Goal: Task Accomplishment & Management: Use online tool/utility

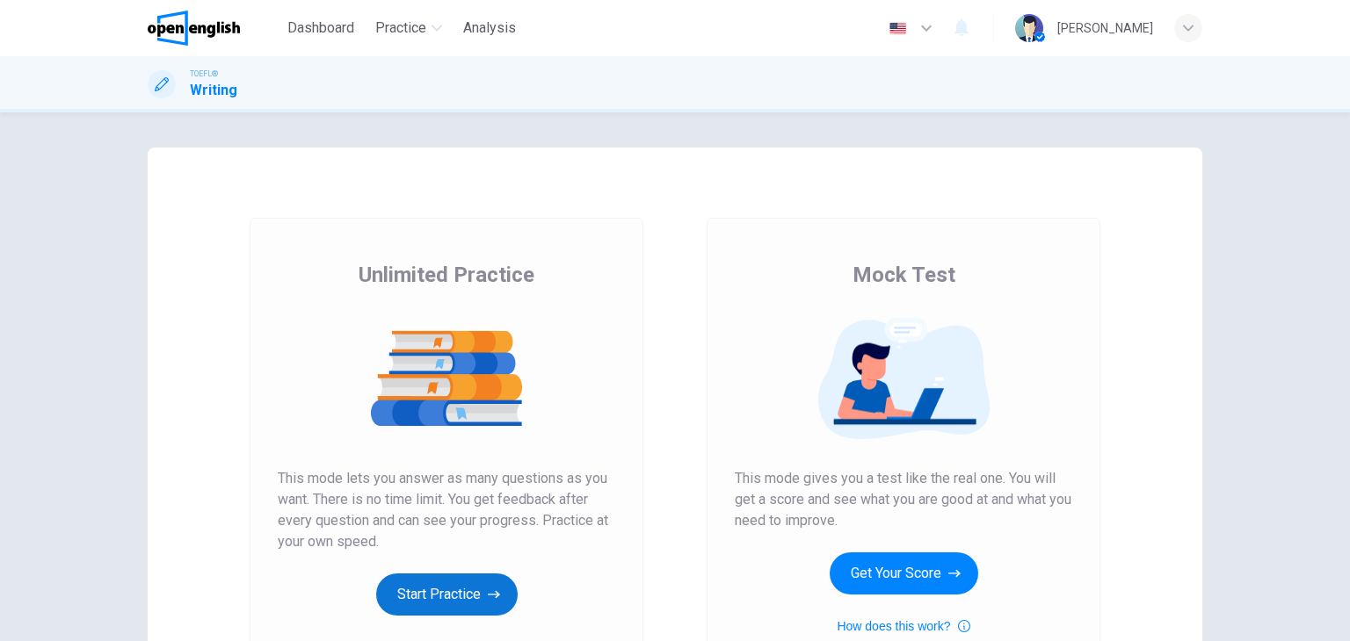
click at [459, 593] on button "Start Practice" at bounding box center [446, 595] width 141 height 42
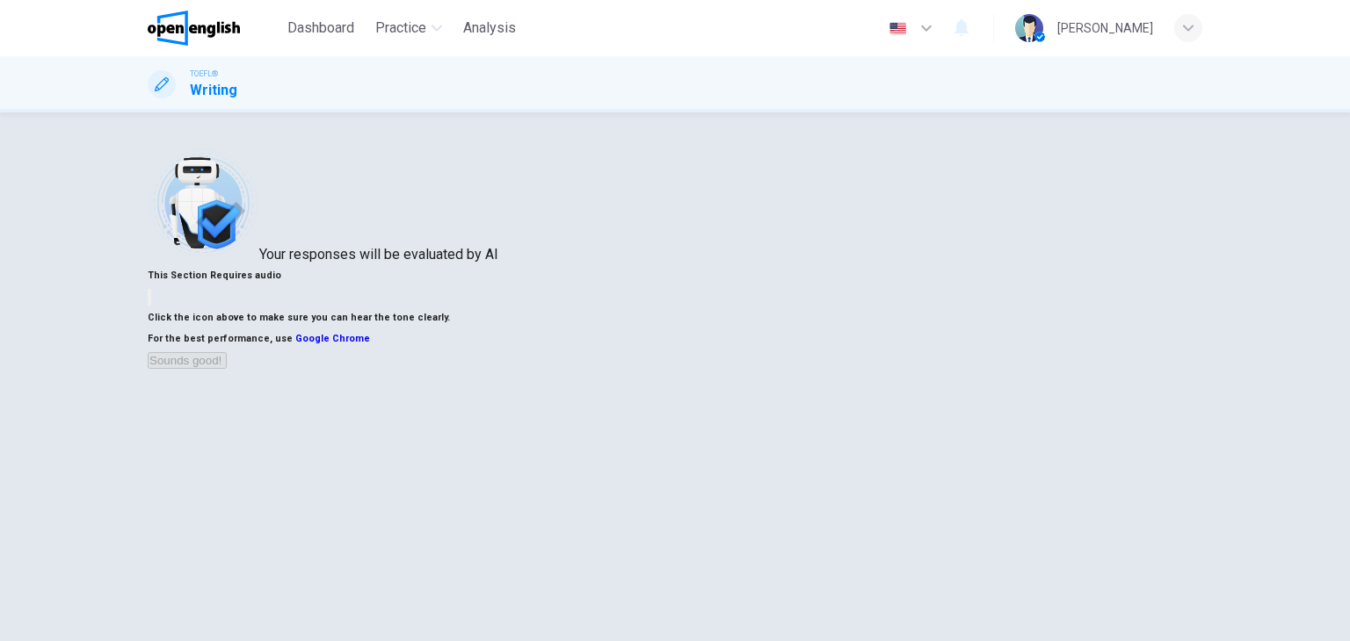
click at [151, 306] on button "button" at bounding box center [150, 297] width 4 height 17
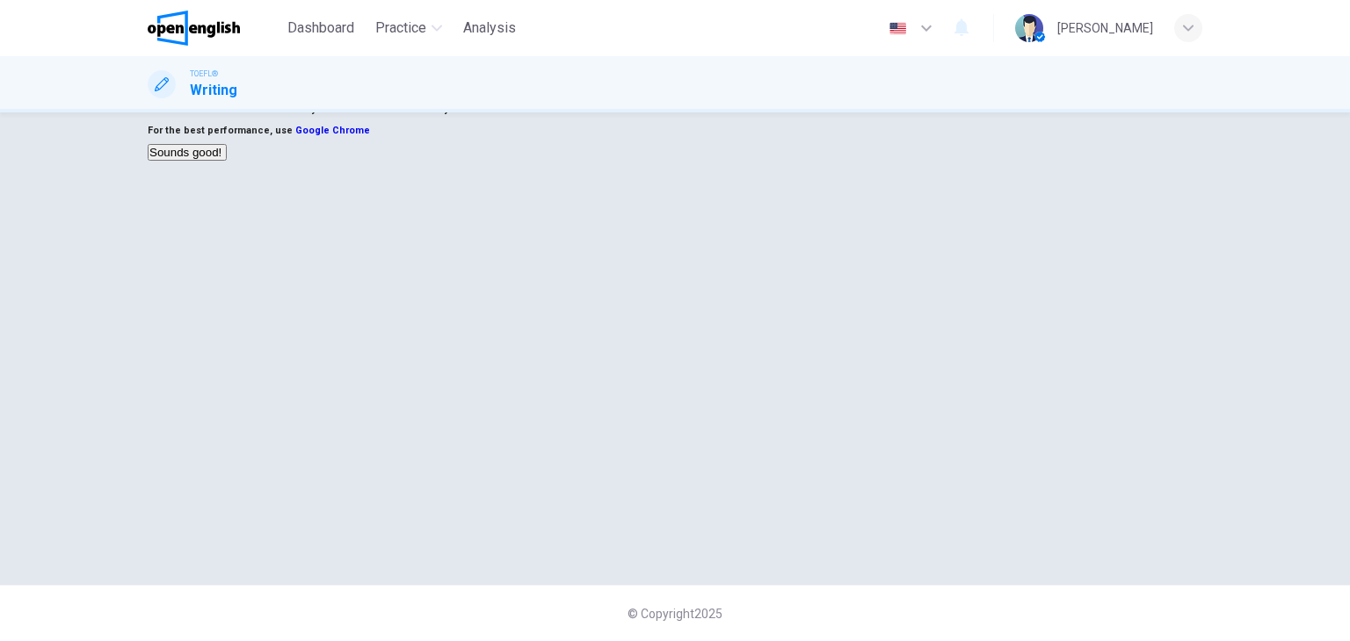
click at [227, 161] on button "Sounds good!" at bounding box center [187, 152] width 79 height 17
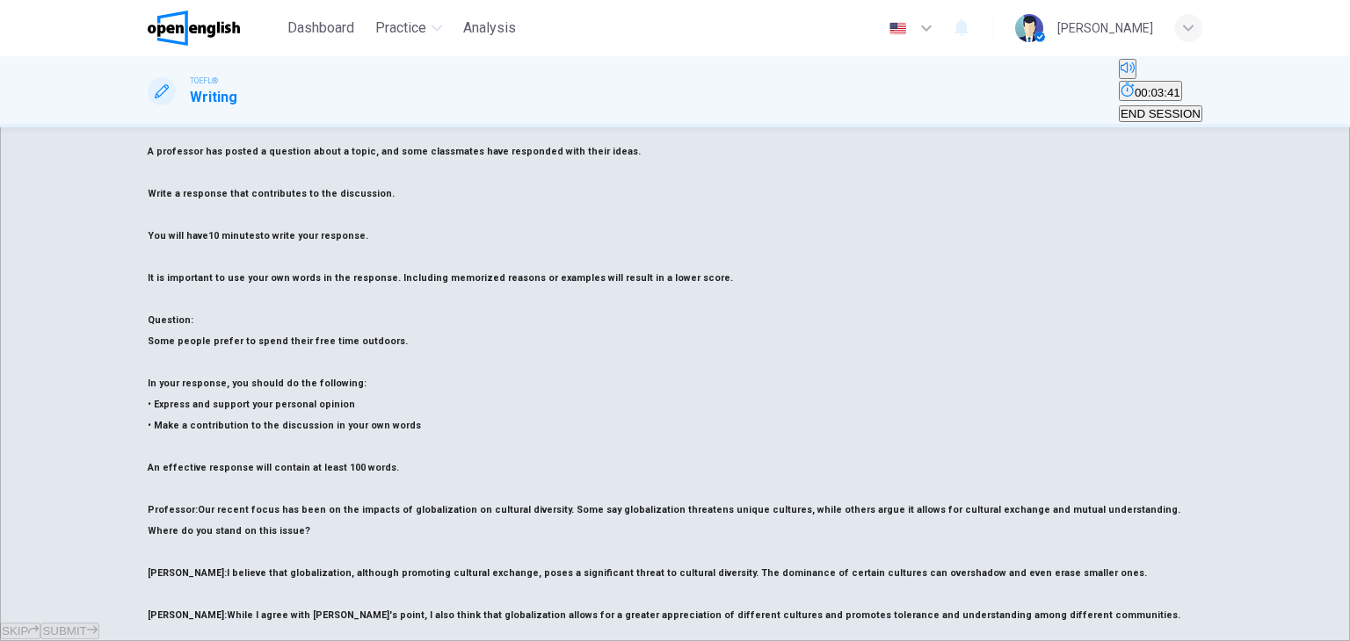
scroll to position [60, 0]
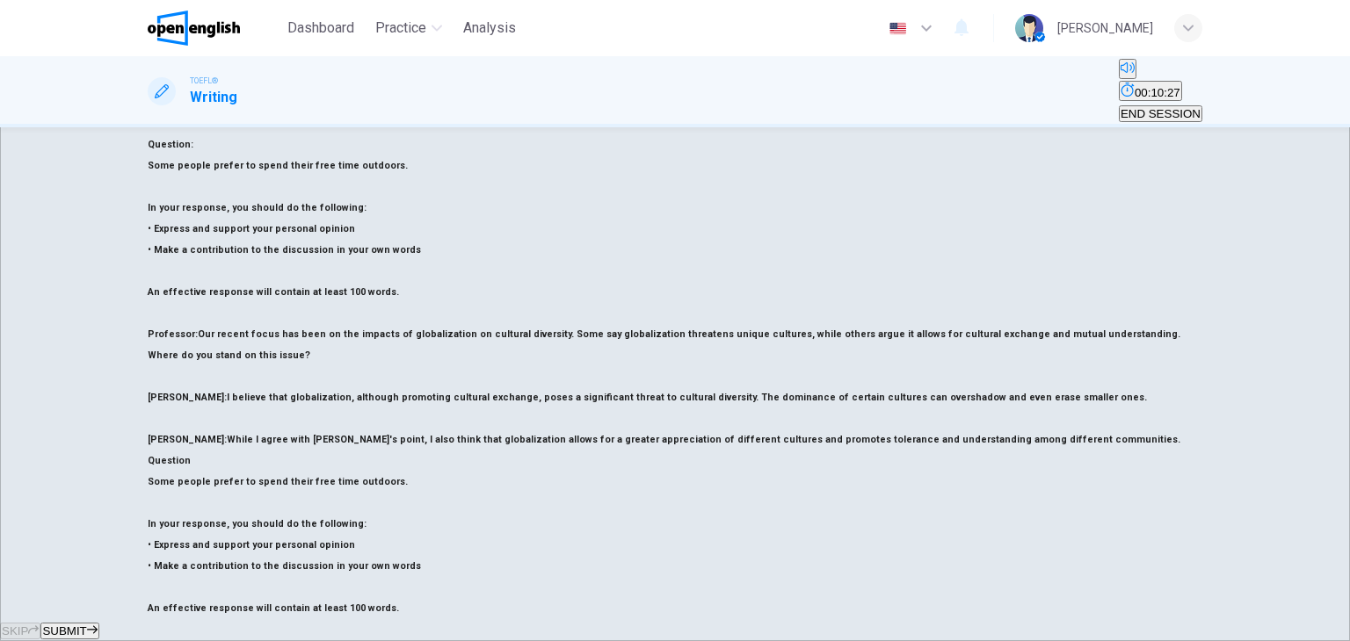
scroll to position [235, 0]
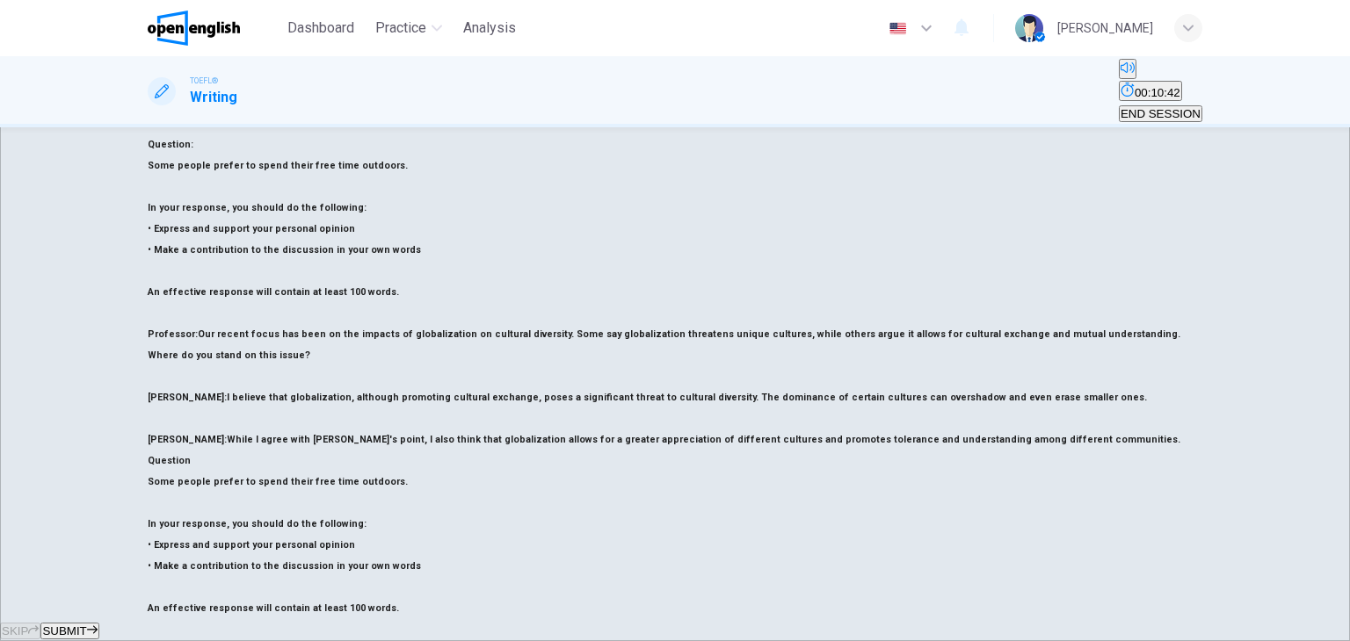
scroll to position [148, 0]
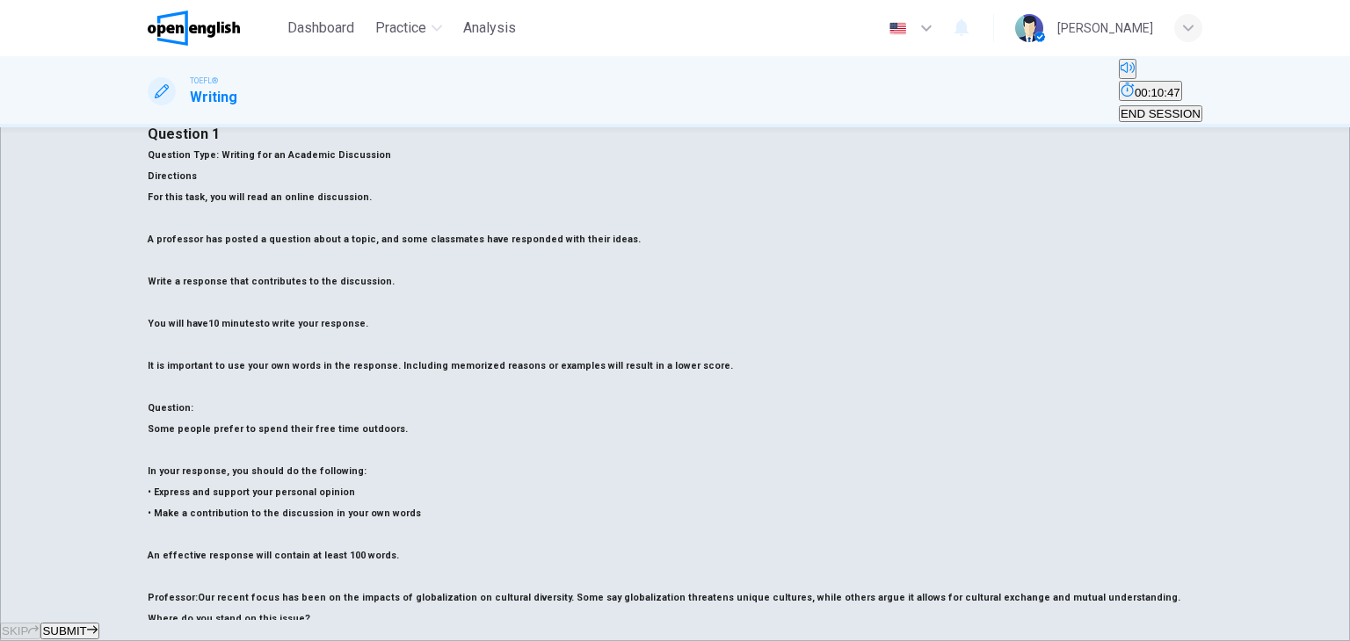
type textarea "**********"
drag, startPoint x: 643, startPoint y: 409, endPoint x: 677, endPoint y: 296, distance: 117.3
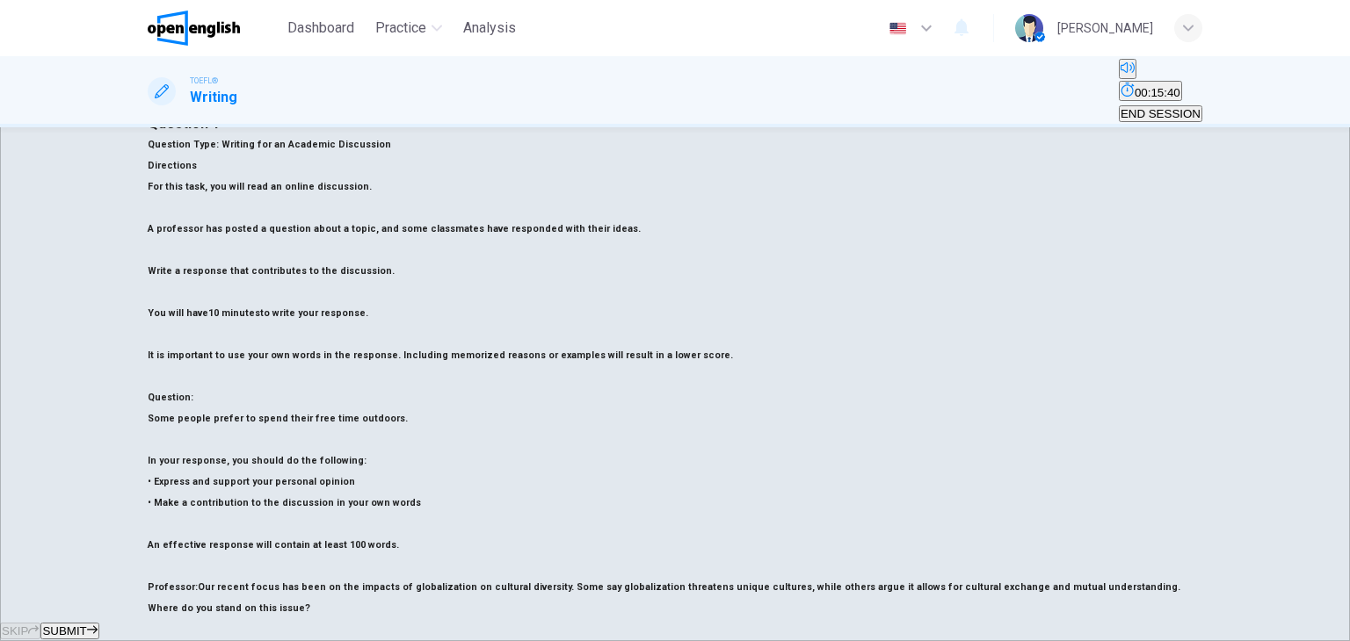
scroll to position [78, 0]
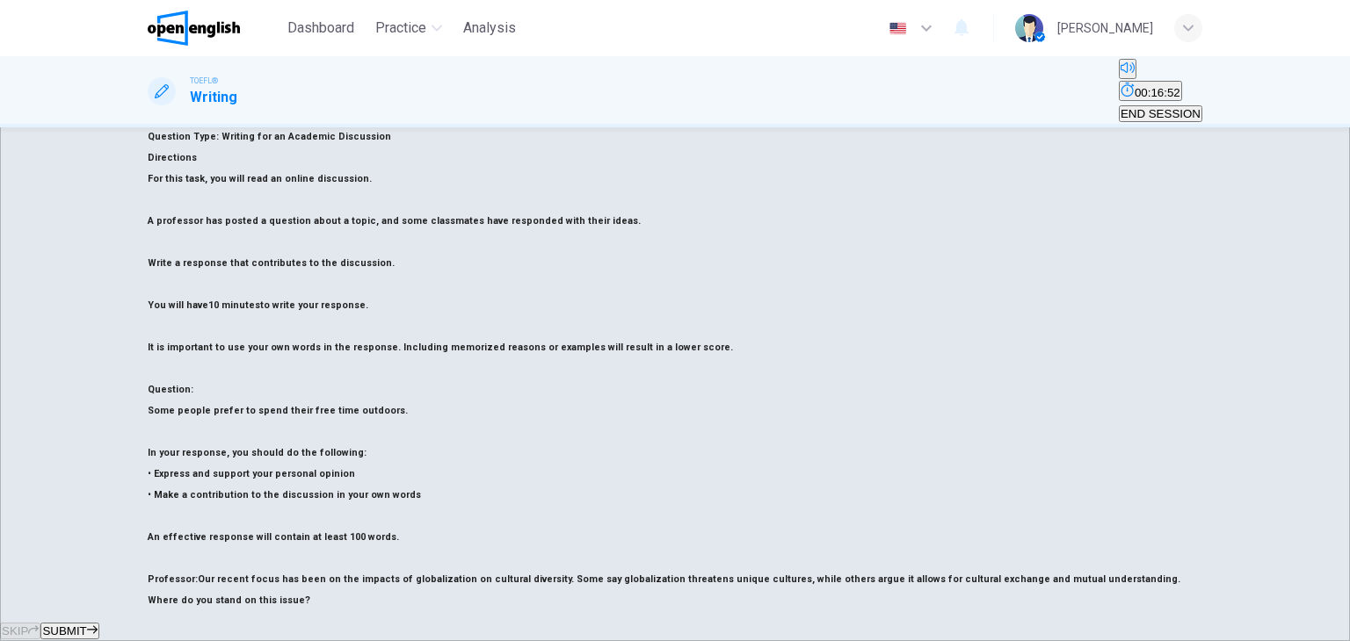
click at [86, 625] on span "SUBMIT" at bounding box center [64, 631] width 44 height 13
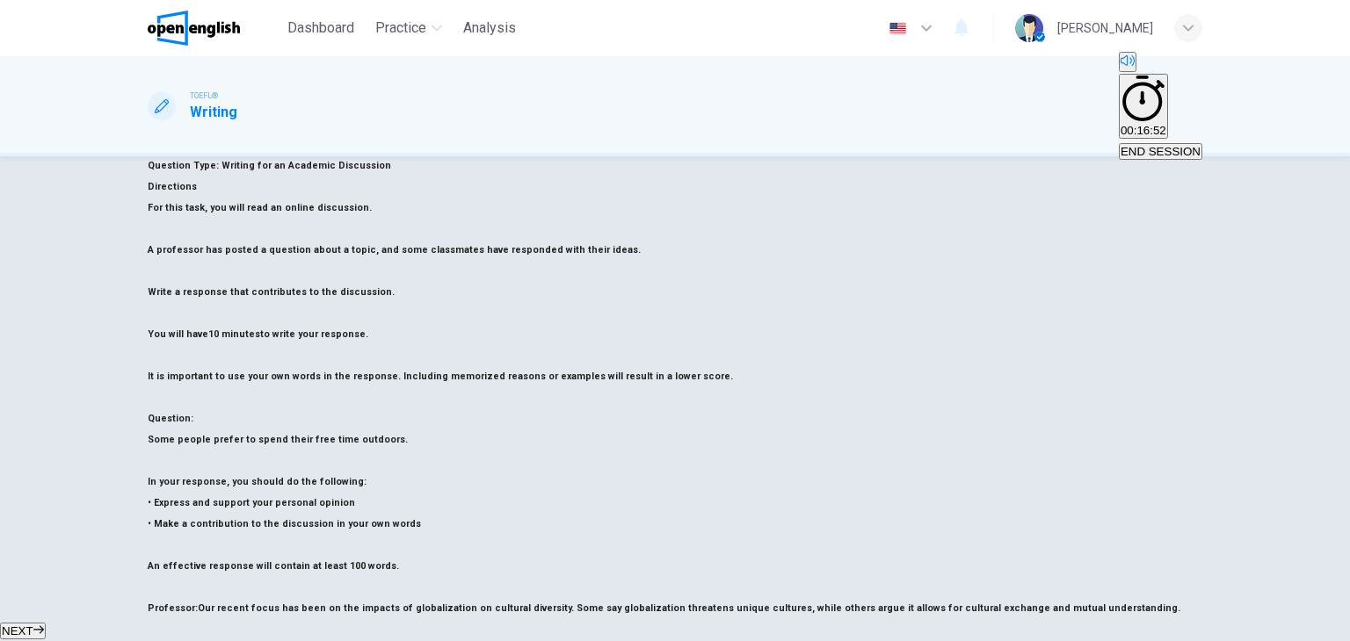
scroll to position [166, 0]
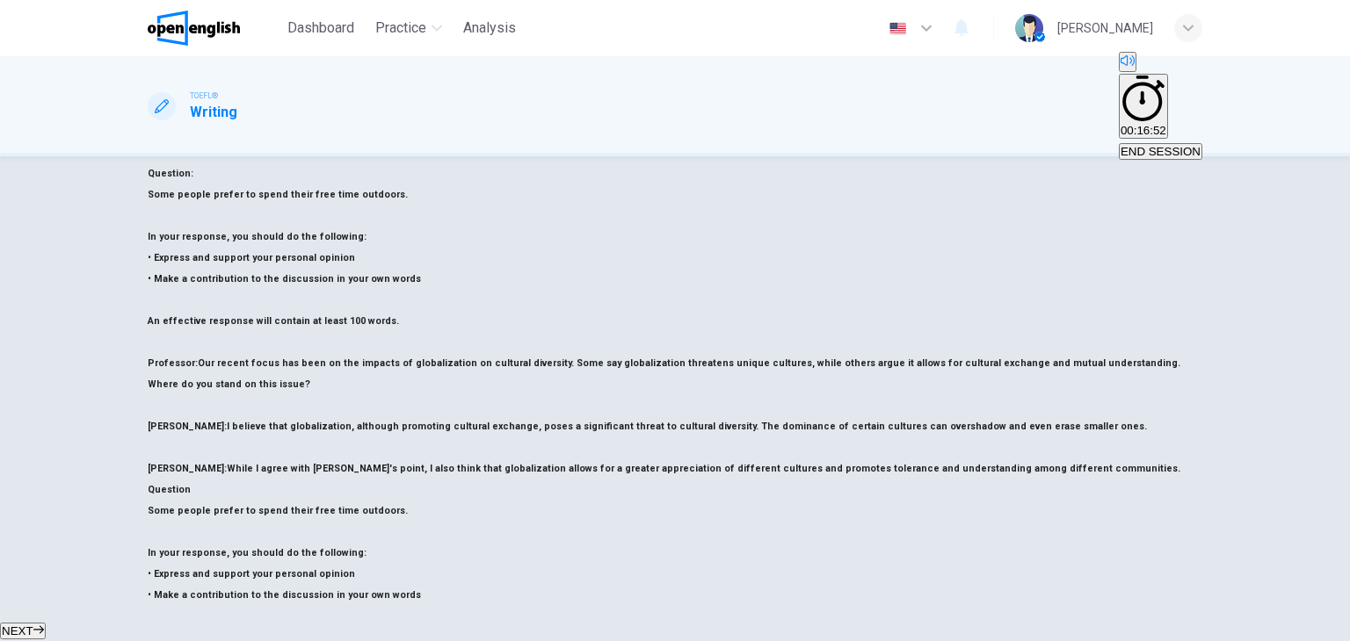
click at [33, 625] on span "NEXT" at bounding box center [18, 631] width 32 height 13
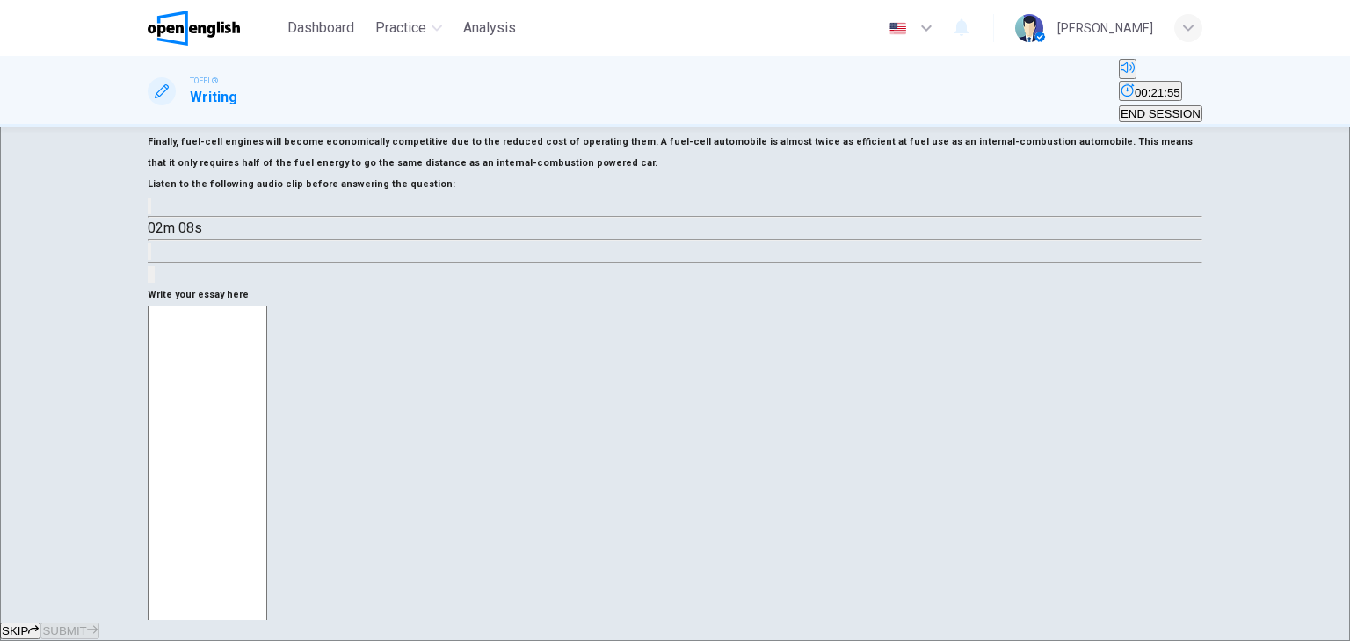
scroll to position [344, 0]
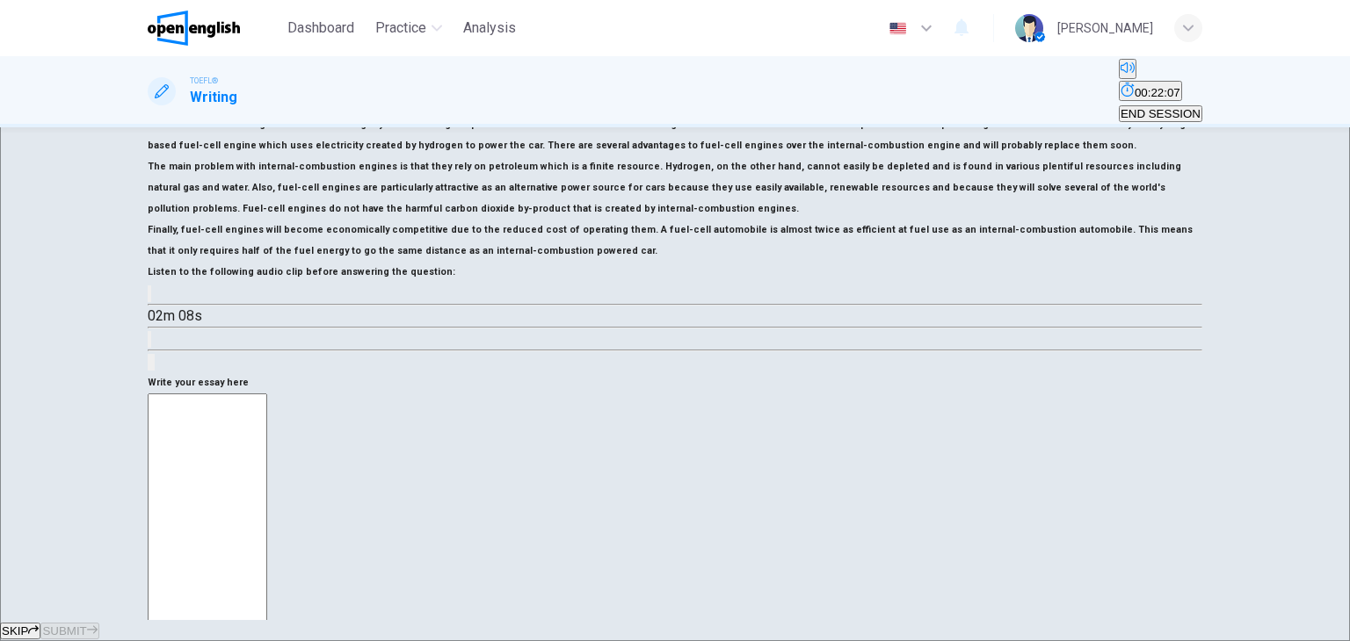
click at [267, 394] on textarea at bounding box center [207, 644] width 119 height 501
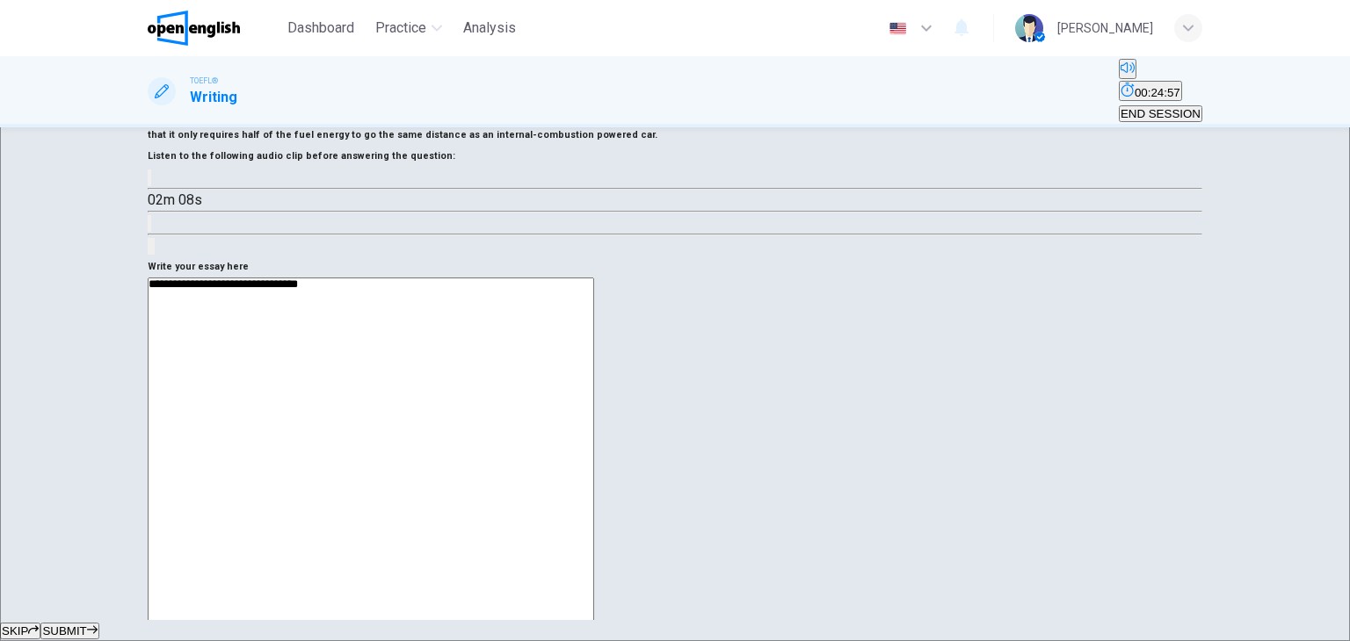
scroll to position [547, 0]
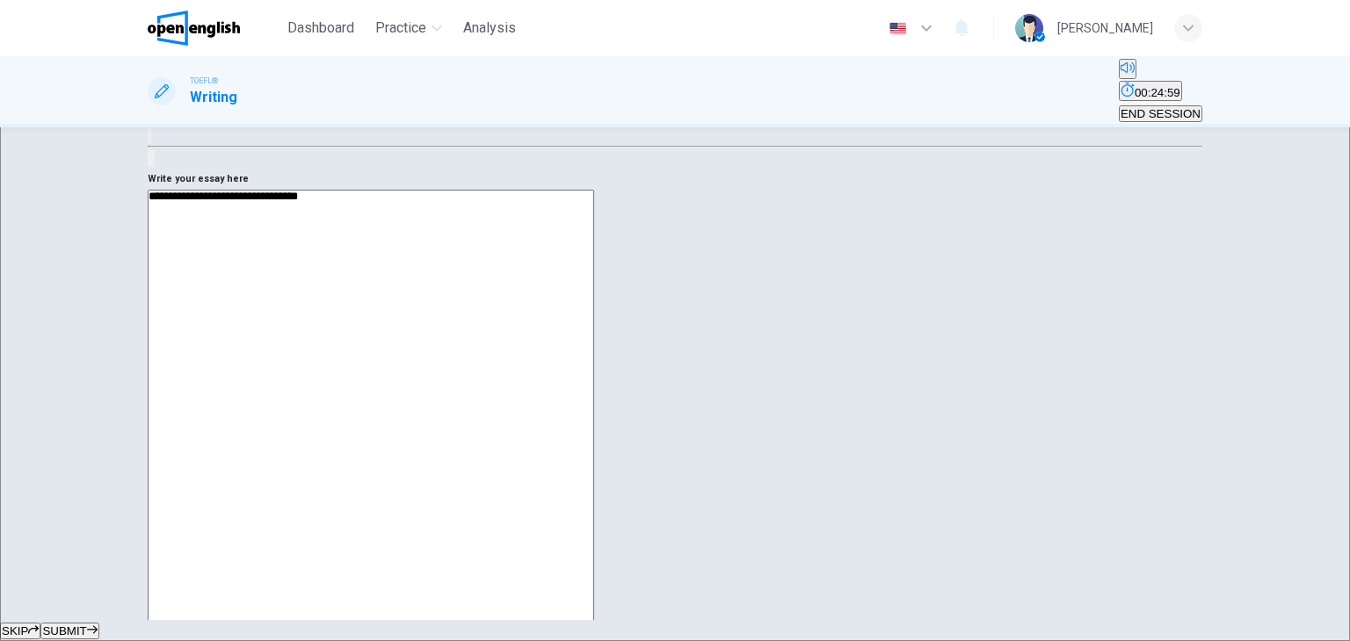
type textarea "**********"
click at [148, 102] on span at bounding box center [148, 102] width 0 height 0
click at [149, 94] on icon "button" at bounding box center [149, 94] width 0 height 0
click at [168, 112] on icon "button" at bounding box center [160, 105] width 15 height 16
drag, startPoint x: 196, startPoint y: 472, endPoint x: 232, endPoint y: 493, distance: 41.7
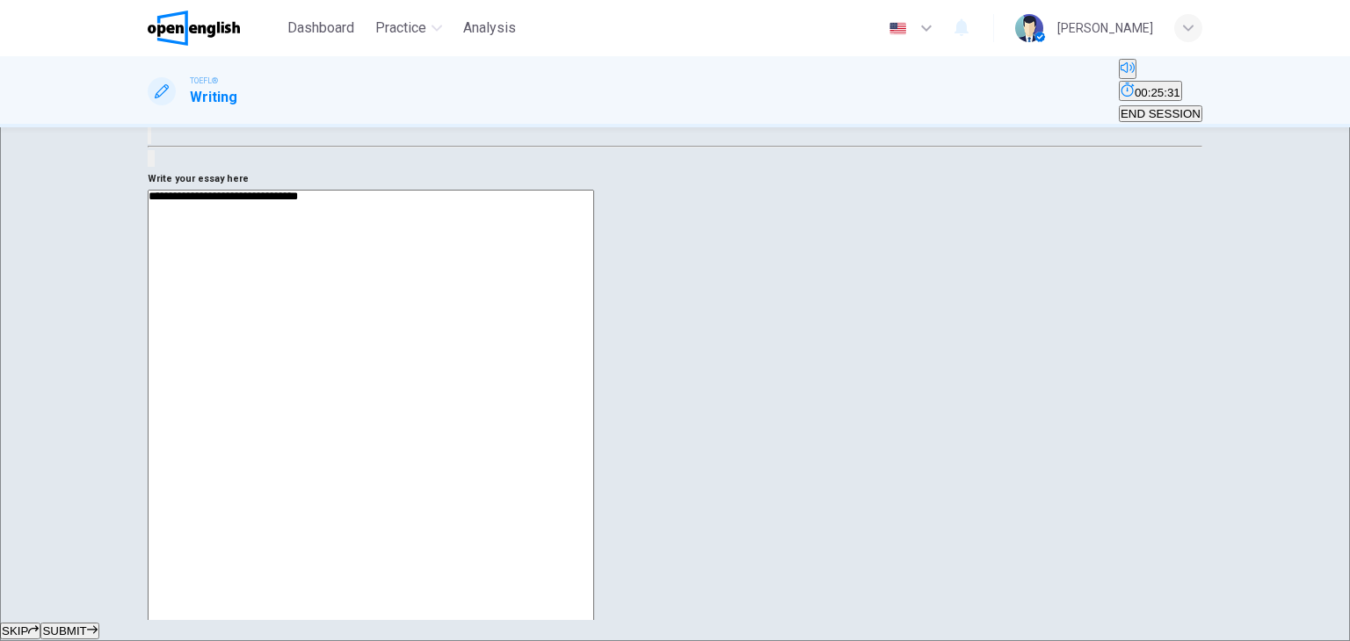
click at [151, 98] on button "button" at bounding box center [150, 90] width 4 height 17
click at [923, 475] on div "**********" at bounding box center [675, 429] width 1054 height 478
click at [149, 94] on icon "button" at bounding box center [149, 94] width 0 height 0
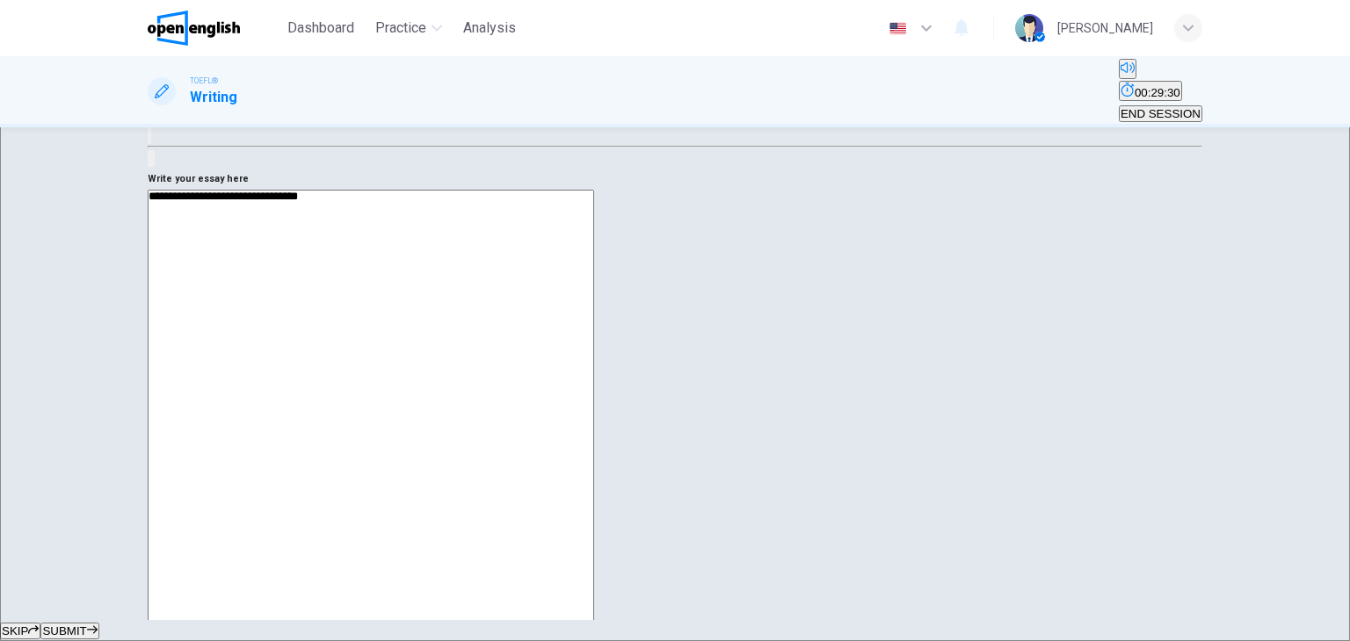
click at [151, 98] on button "button" at bounding box center [150, 90] width 4 height 17
type input "*"
drag, startPoint x: 306, startPoint y: 479, endPoint x: 180, endPoint y: 453, distance: 128.2
click at [180, 169] on div "02m 08s" at bounding box center [675, 124] width 1054 height 90
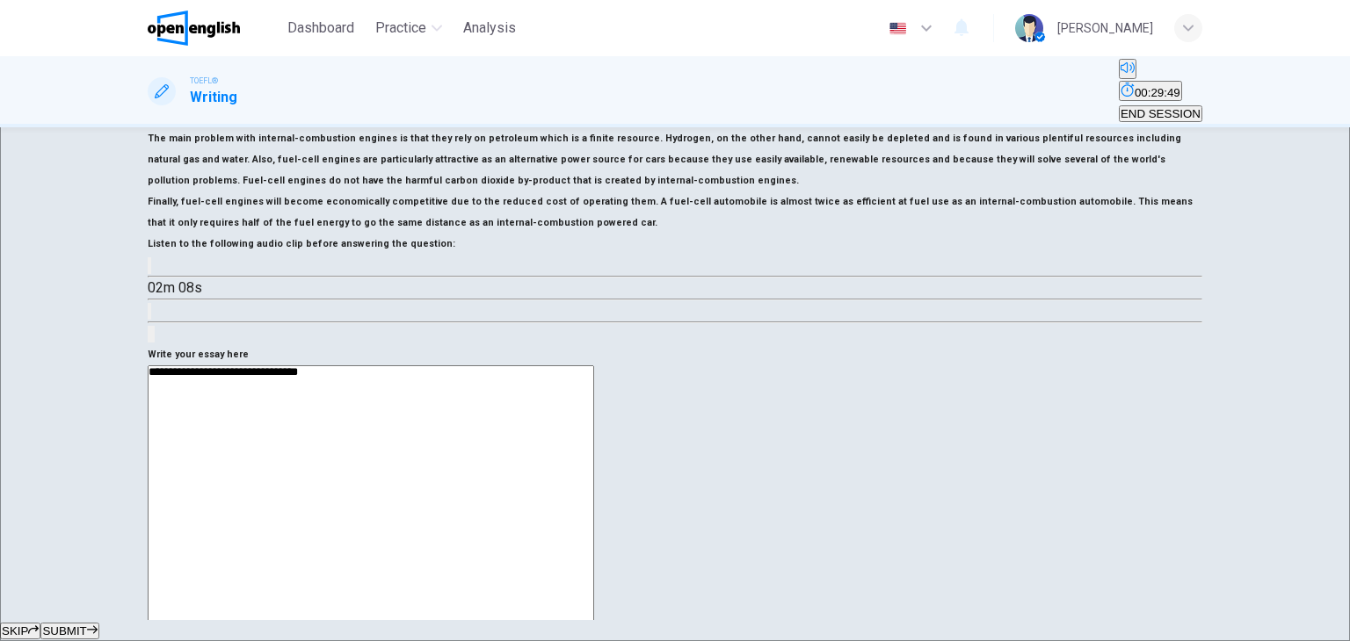
scroll to position [196, 0]
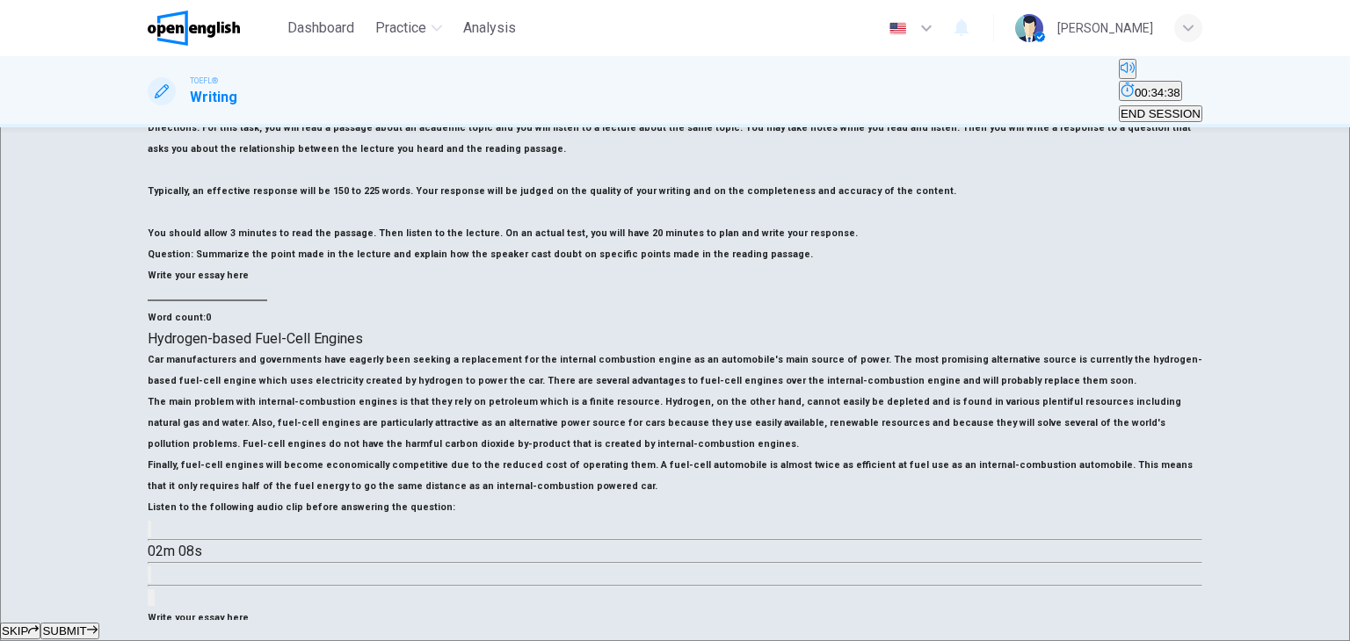
scroll to position [372, 0]
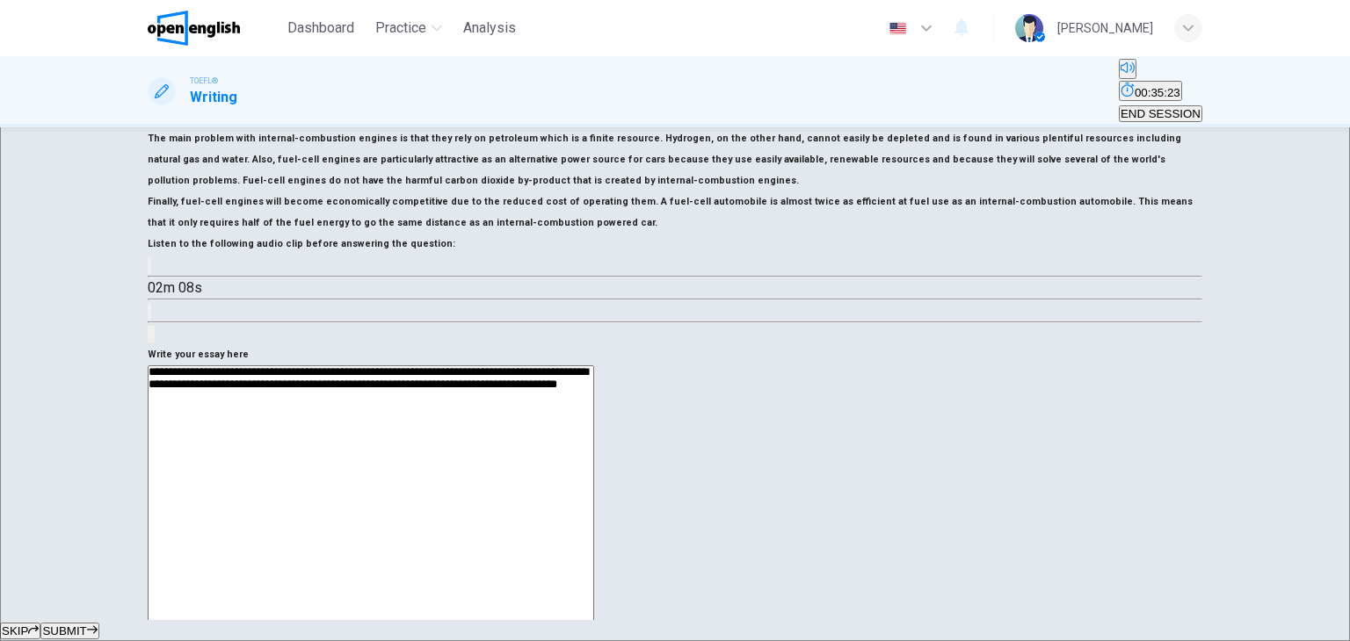
click at [594, 365] on textarea "**********" at bounding box center [371, 601] width 446 height 472
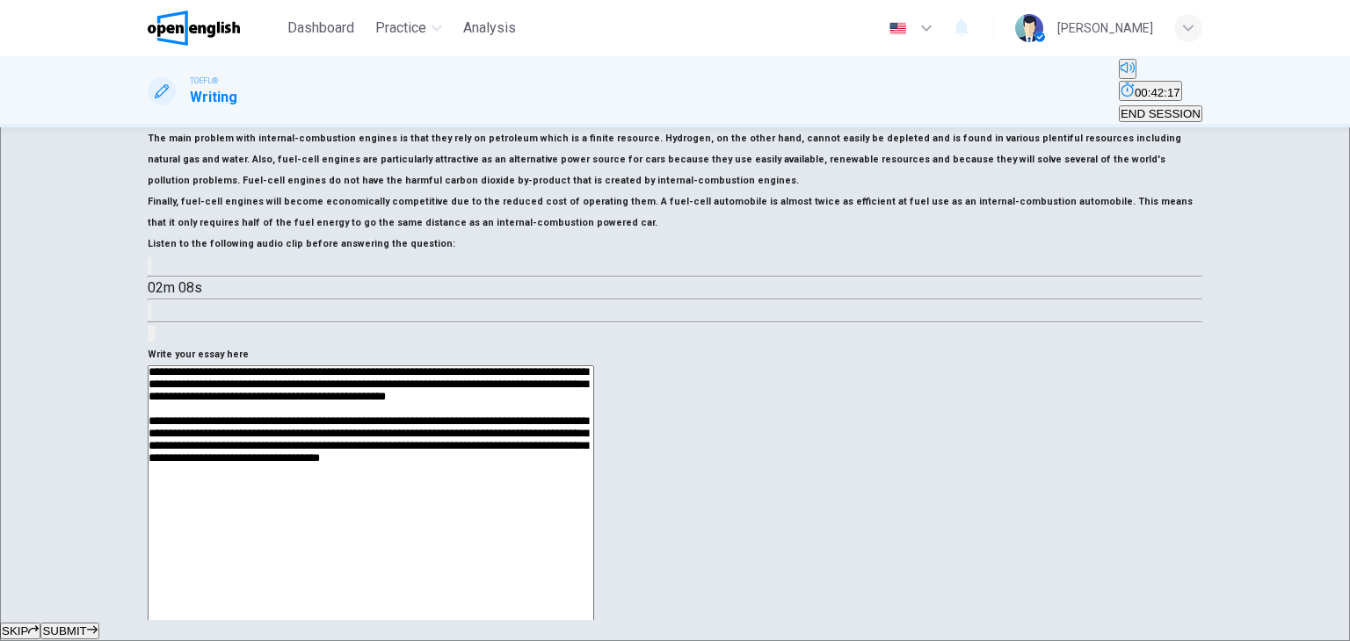
click at [594, 370] on textarea "**********" at bounding box center [371, 601] width 446 height 472
click at [594, 372] on textarea "**********" at bounding box center [371, 601] width 446 height 472
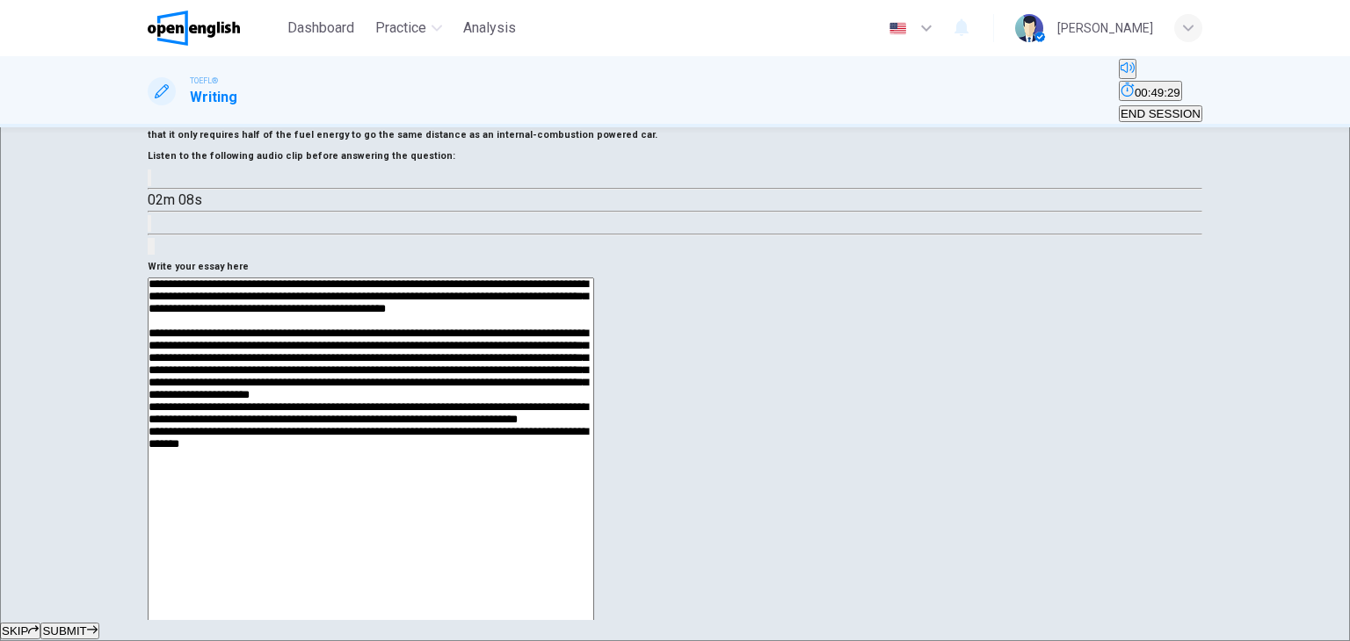
scroll to position [547, 0]
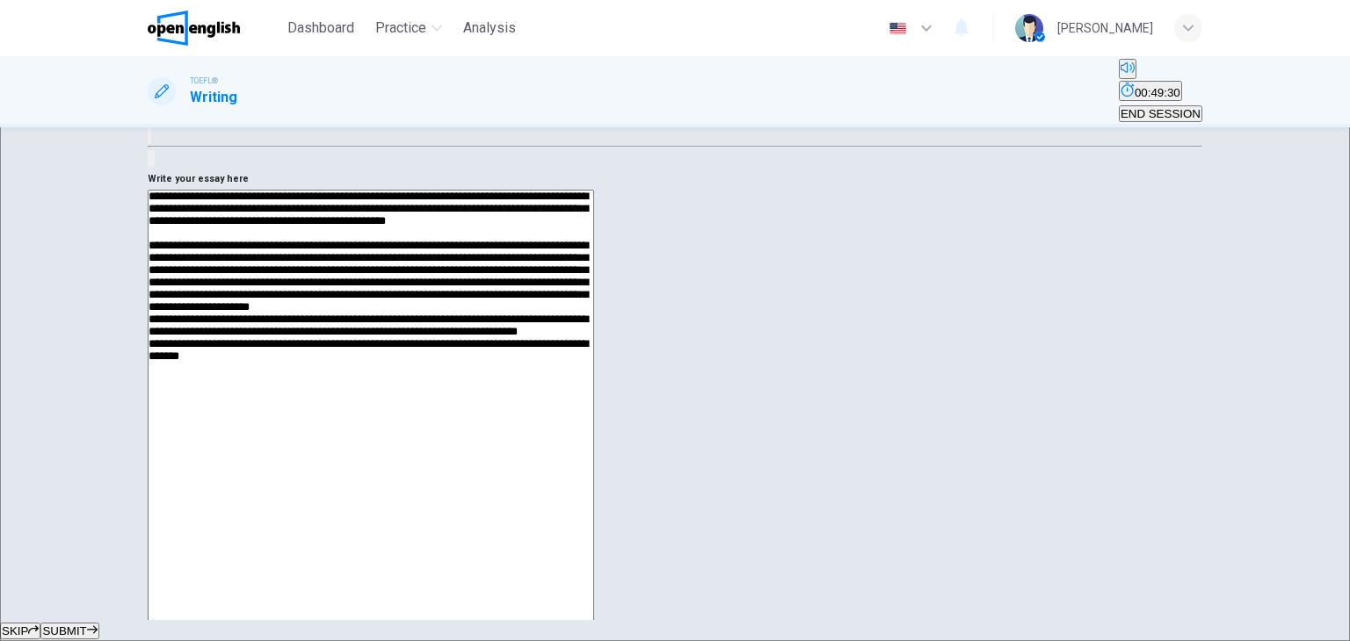
drag, startPoint x: 971, startPoint y: 351, endPoint x: 939, endPoint y: 355, distance: 31.8
click at [594, 355] on textarea at bounding box center [371, 426] width 446 height 472
paste textarea "**"
click at [594, 349] on textarea at bounding box center [371, 426] width 446 height 472
click at [594, 373] on textarea at bounding box center [371, 426] width 446 height 472
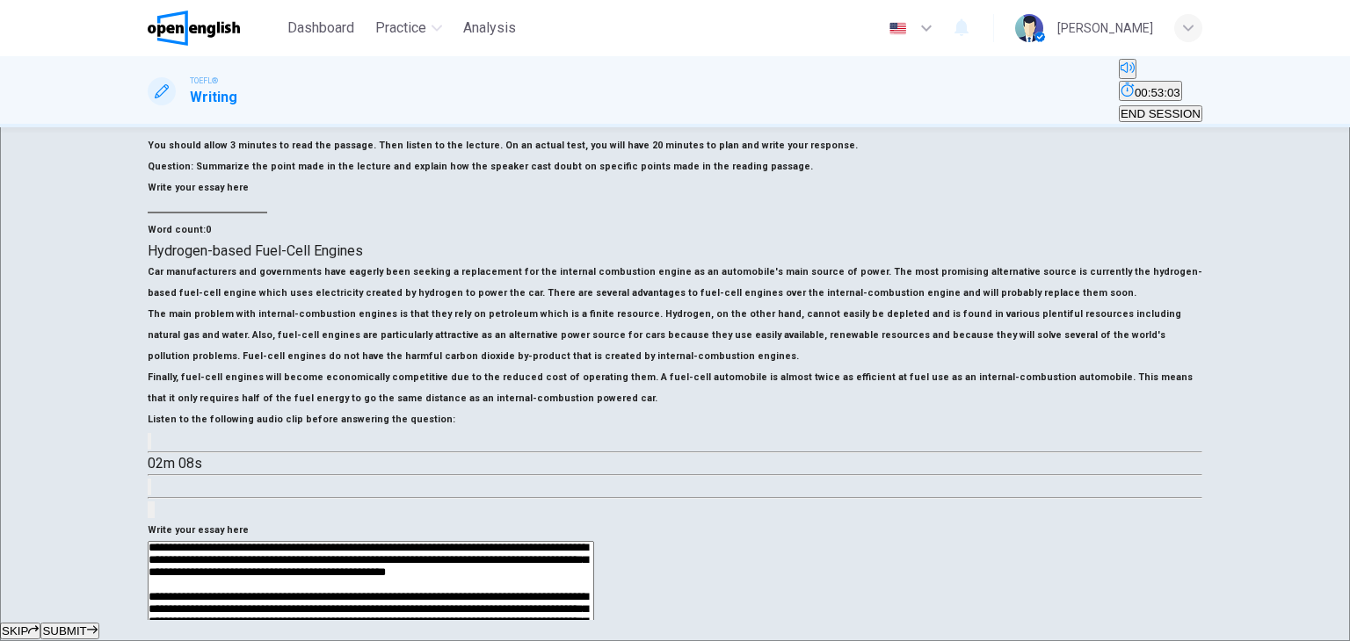
scroll to position [284, 0]
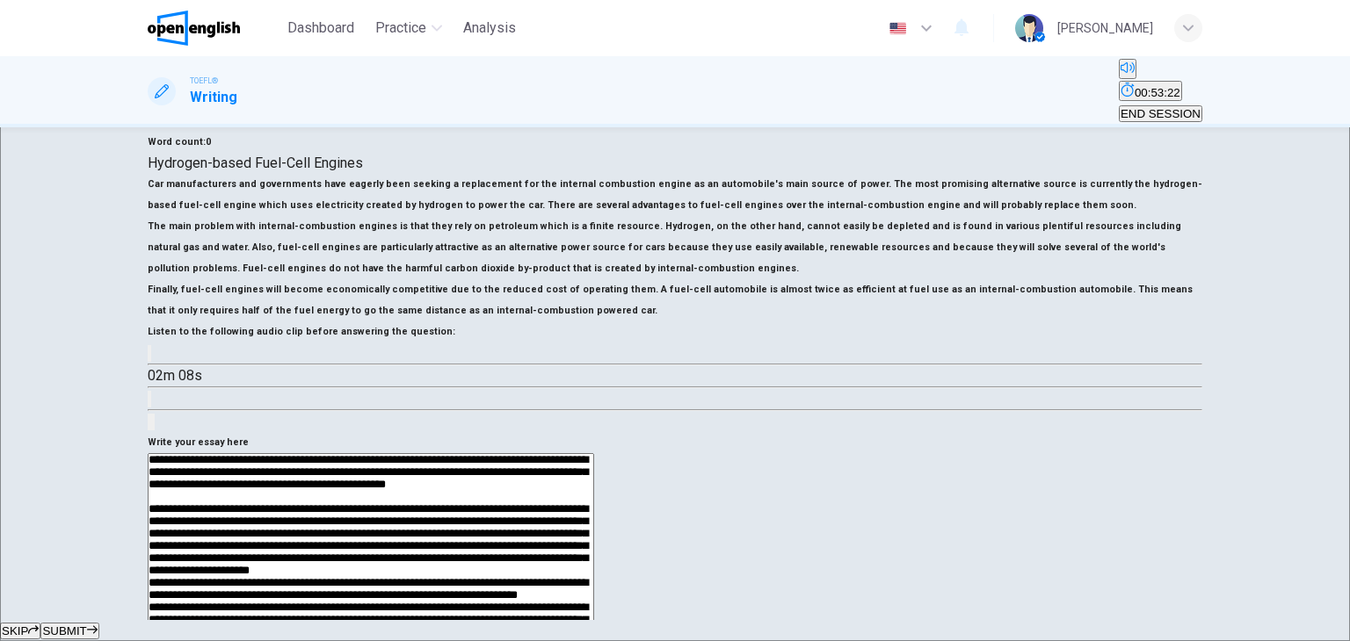
drag, startPoint x: 854, startPoint y: 396, endPoint x: 829, endPoint y: 398, distance: 24.7
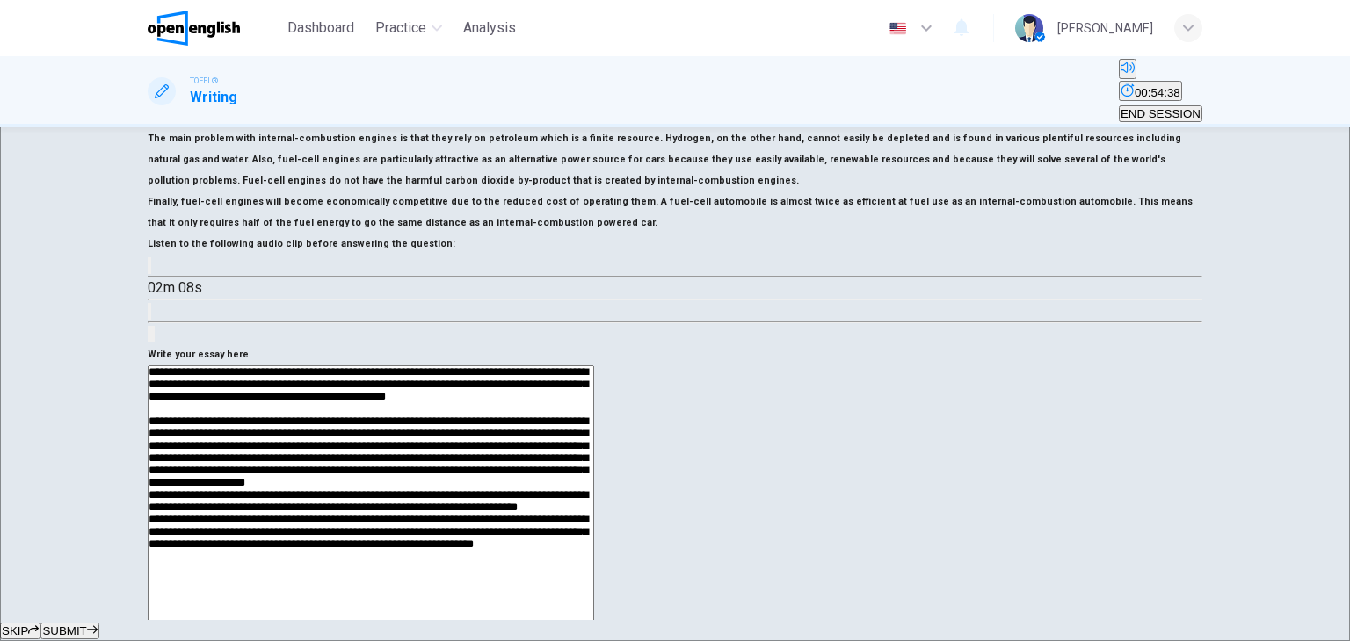
click at [594, 448] on textarea at bounding box center [371, 601] width 446 height 472
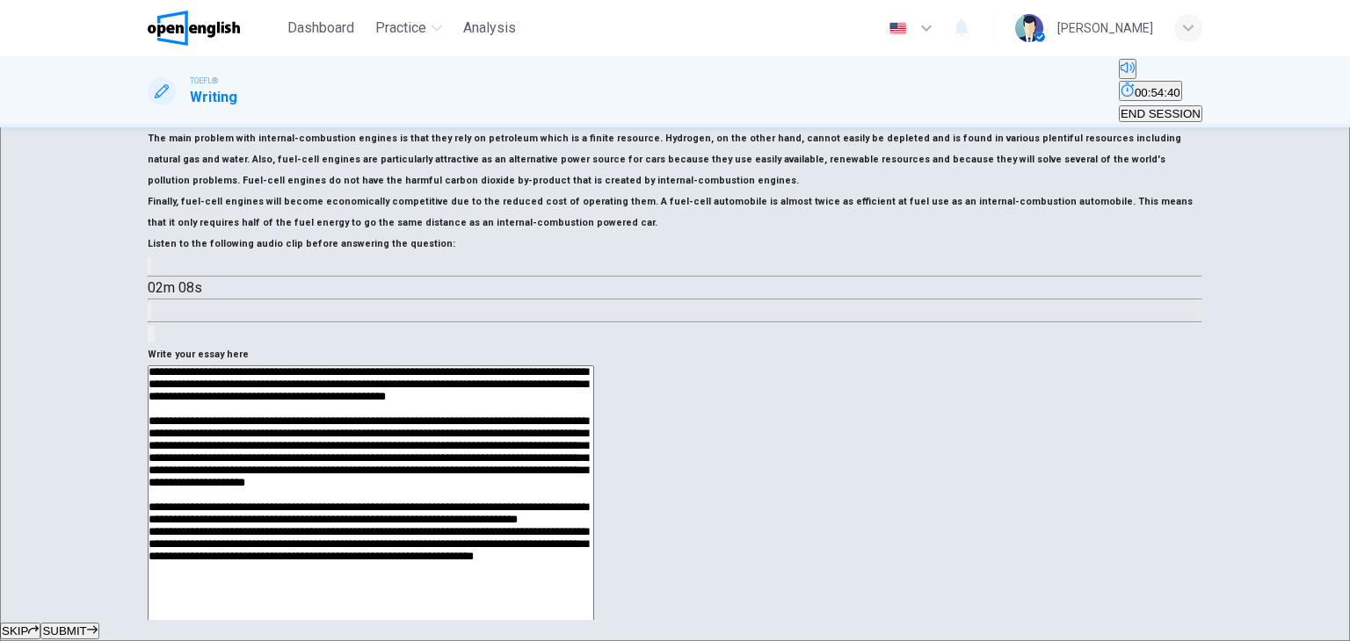
scroll to position [547, 0]
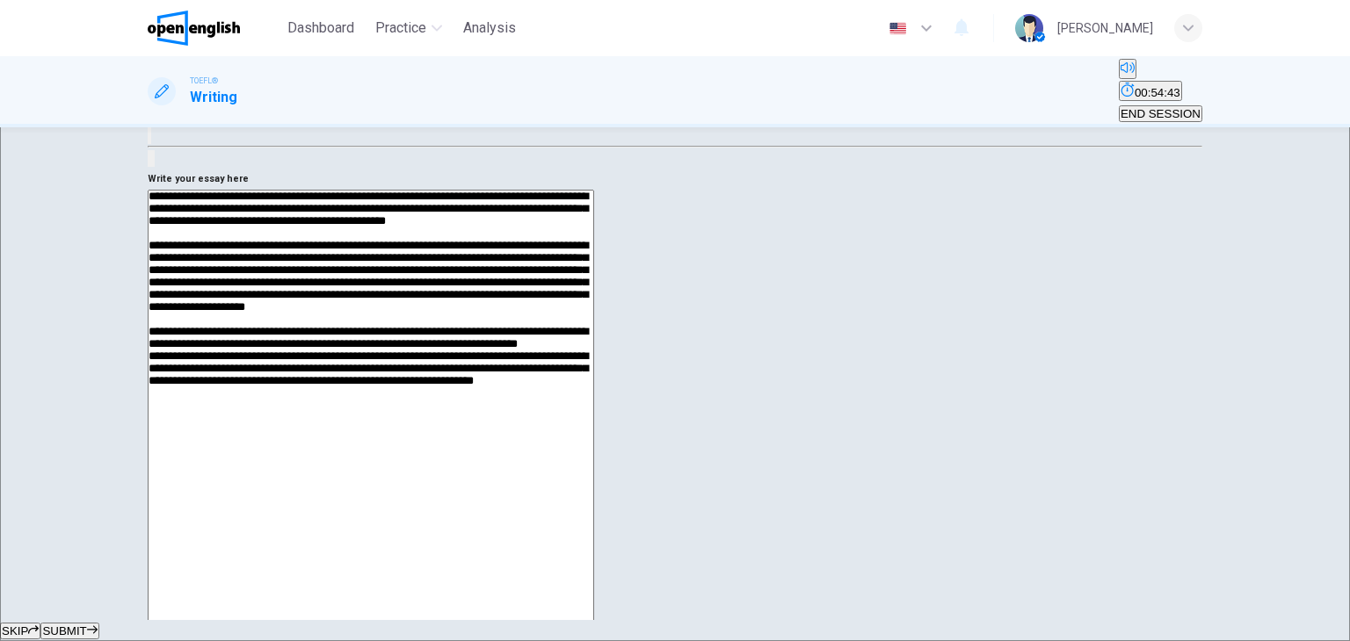
click at [594, 353] on textarea at bounding box center [371, 426] width 446 height 472
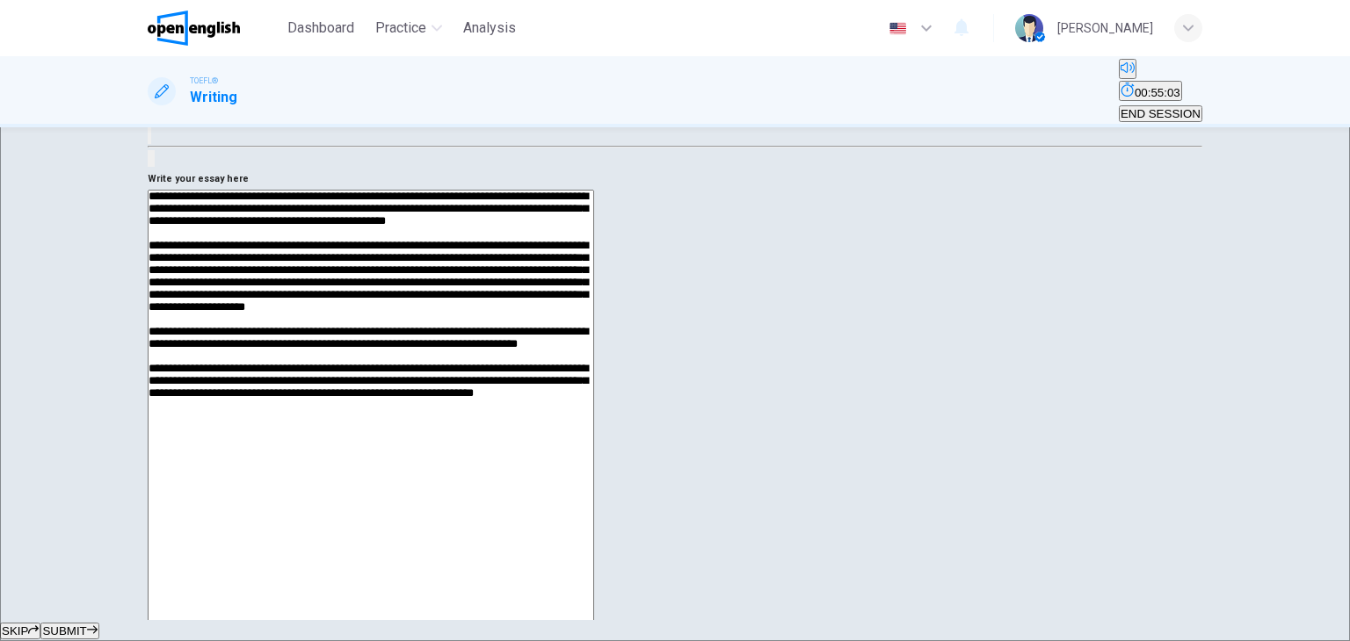
drag, startPoint x: 1096, startPoint y: 292, endPoint x: 1078, endPoint y: 291, distance: 18.5
click at [594, 291] on textarea at bounding box center [371, 426] width 446 height 472
click at [594, 433] on textarea at bounding box center [371, 426] width 446 height 472
click at [594, 432] on textarea at bounding box center [371, 426] width 446 height 472
drag, startPoint x: 769, startPoint y: 433, endPoint x: 742, endPoint y: 433, distance: 26.4
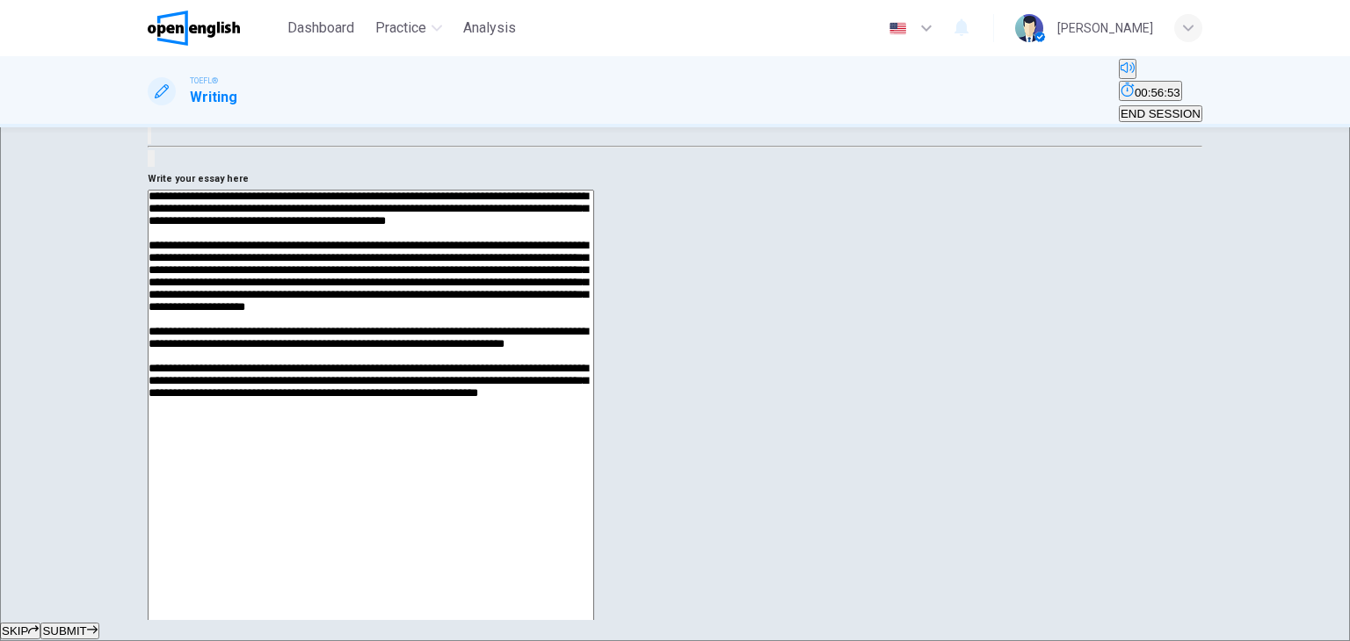
click at [594, 433] on textarea at bounding box center [371, 426] width 446 height 472
type textarea "**********"
click at [86, 625] on span "SUBMIT" at bounding box center [64, 631] width 44 height 13
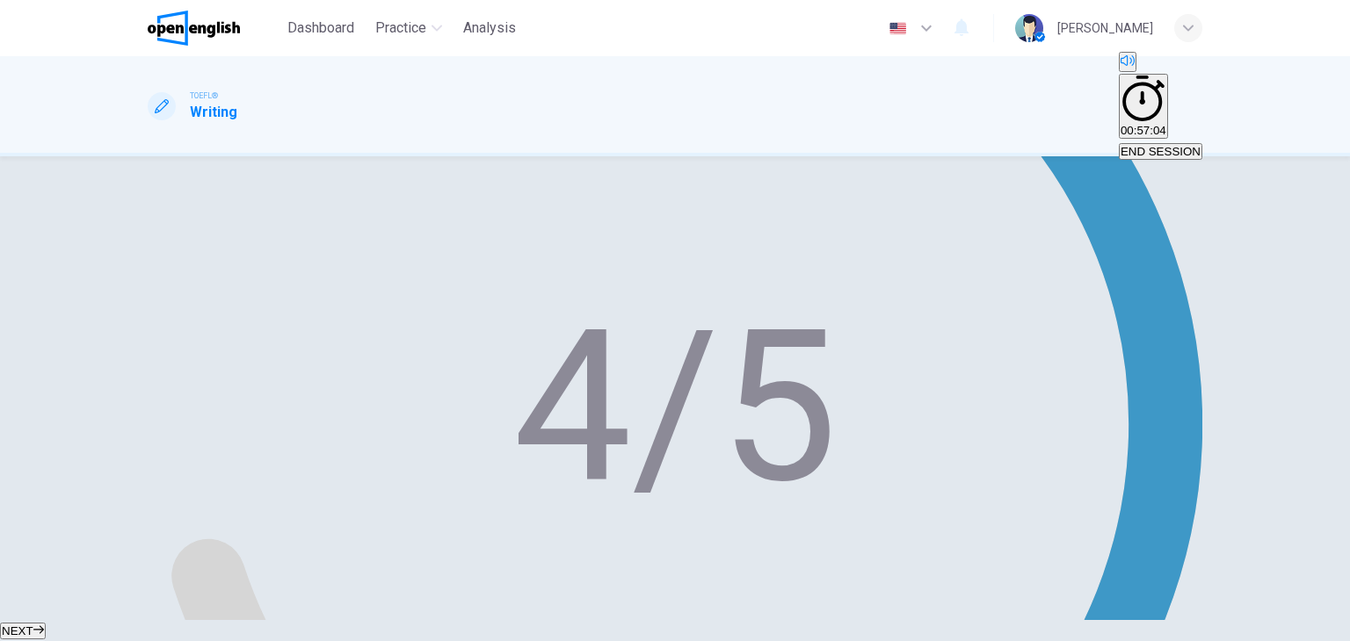
scroll to position [0, 0]
drag, startPoint x: 1149, startPoint y: 327, endPoint x: 1162, endPoint y: 380, distance: 54.3
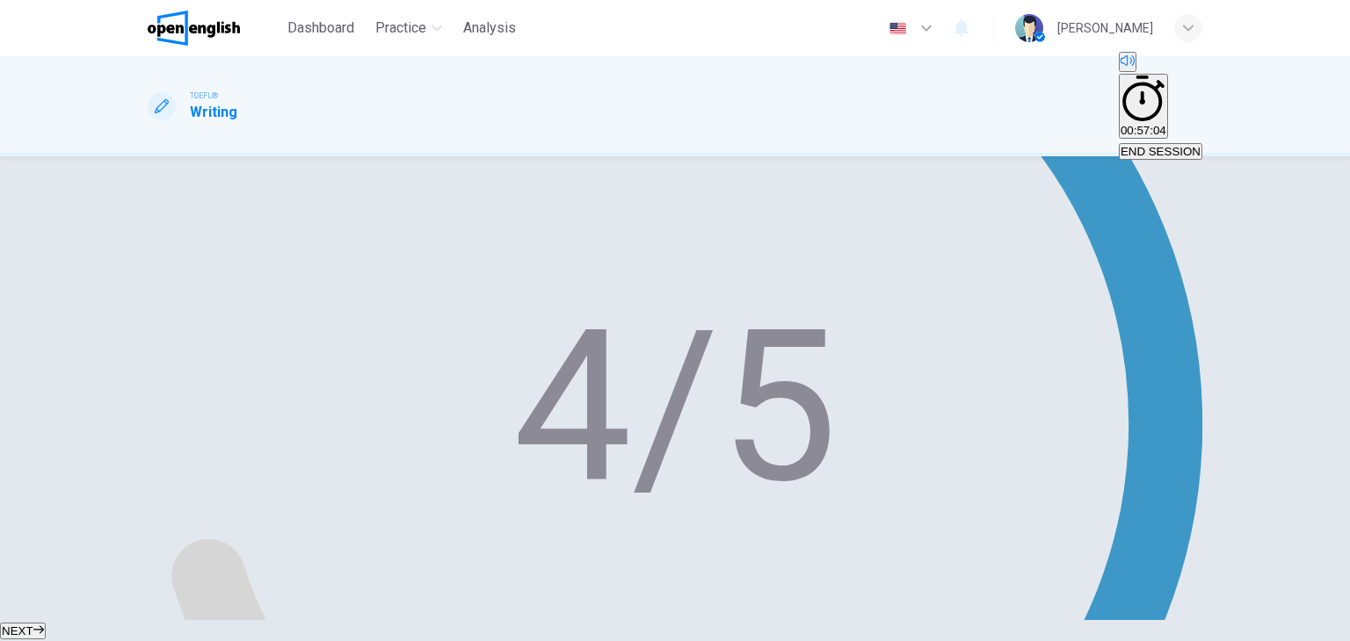
scroll to position [84, 0]
drag, startPoint x: 901, startPoint y: 472, endPoint x: 820, endPoint y: 314, distance: 178.0
drag, startPoint x: 910, startPoint y: 433, endPoint x: 897, endPoint y: 455, distance: 25.6
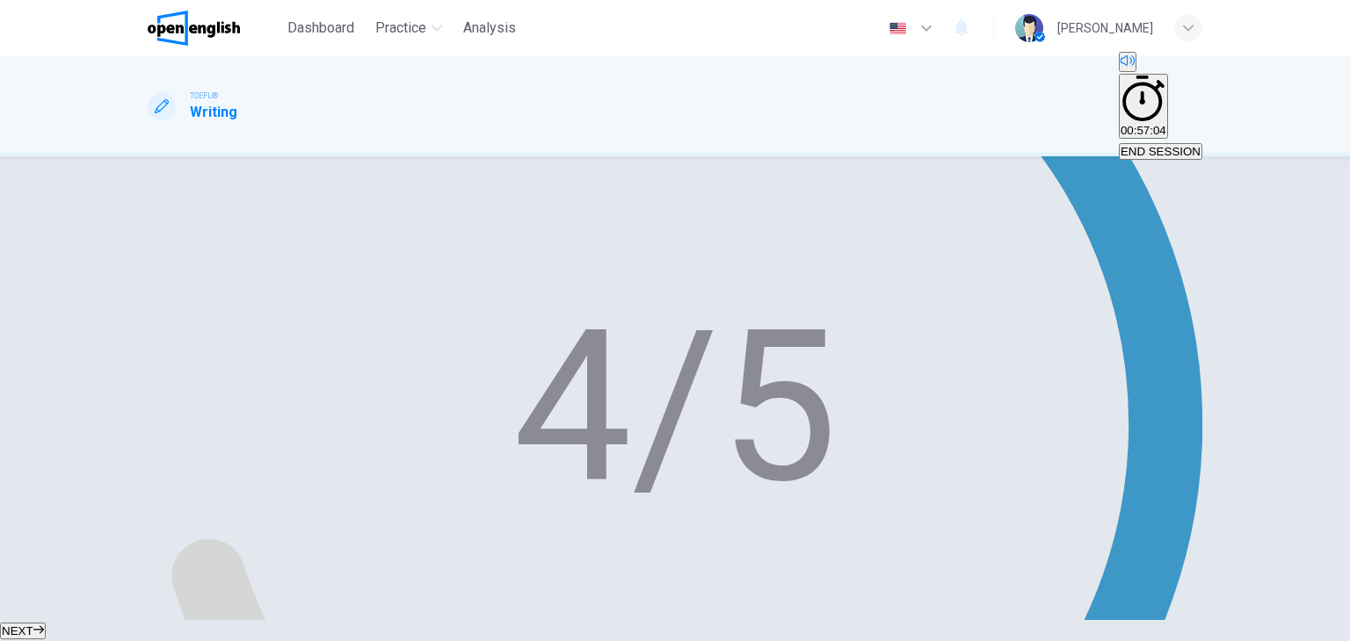
drag, startPoint x: 893, startPoint y: 475, endPoint x: 787, endPoint y: 410, distance: 123.9
drag, startPoint x: 790, startPoint y: 405, endPoint x: 815, endPoint y: 407, distance: 25.5
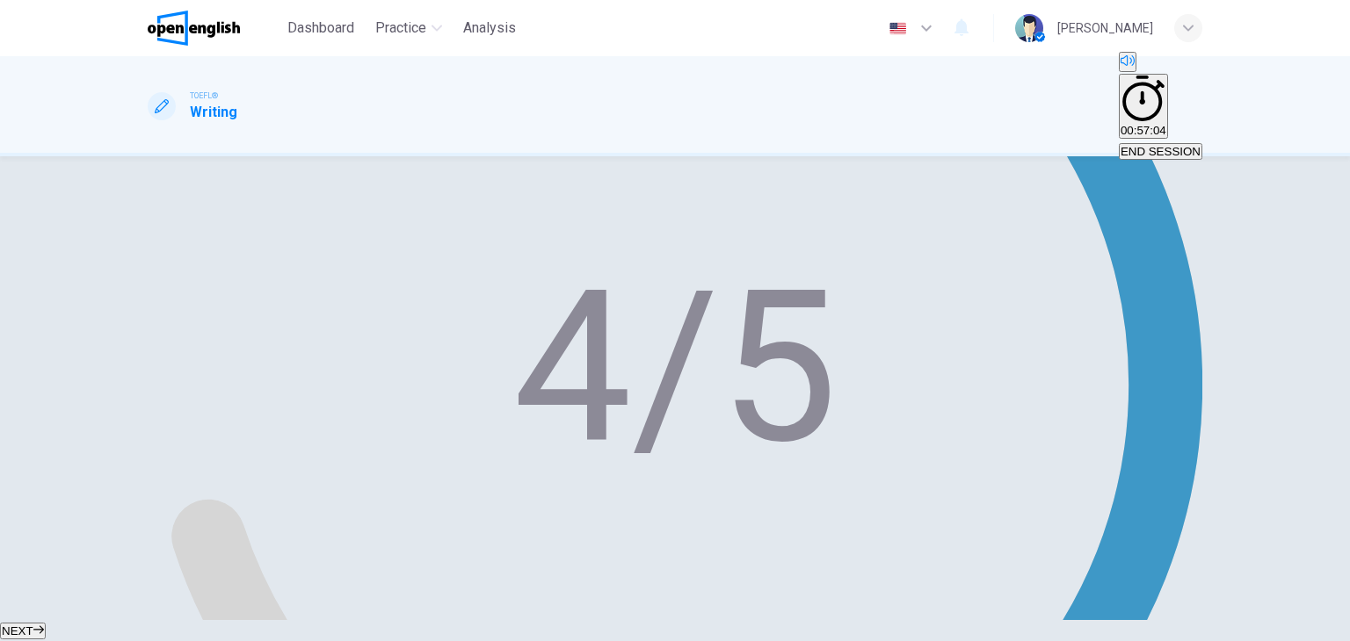
scroll to position [0, 0]
drag, startPoint x: 882, startPoint y: 121, endPoint x: 935, endPoint y: 144, distance: 57.5
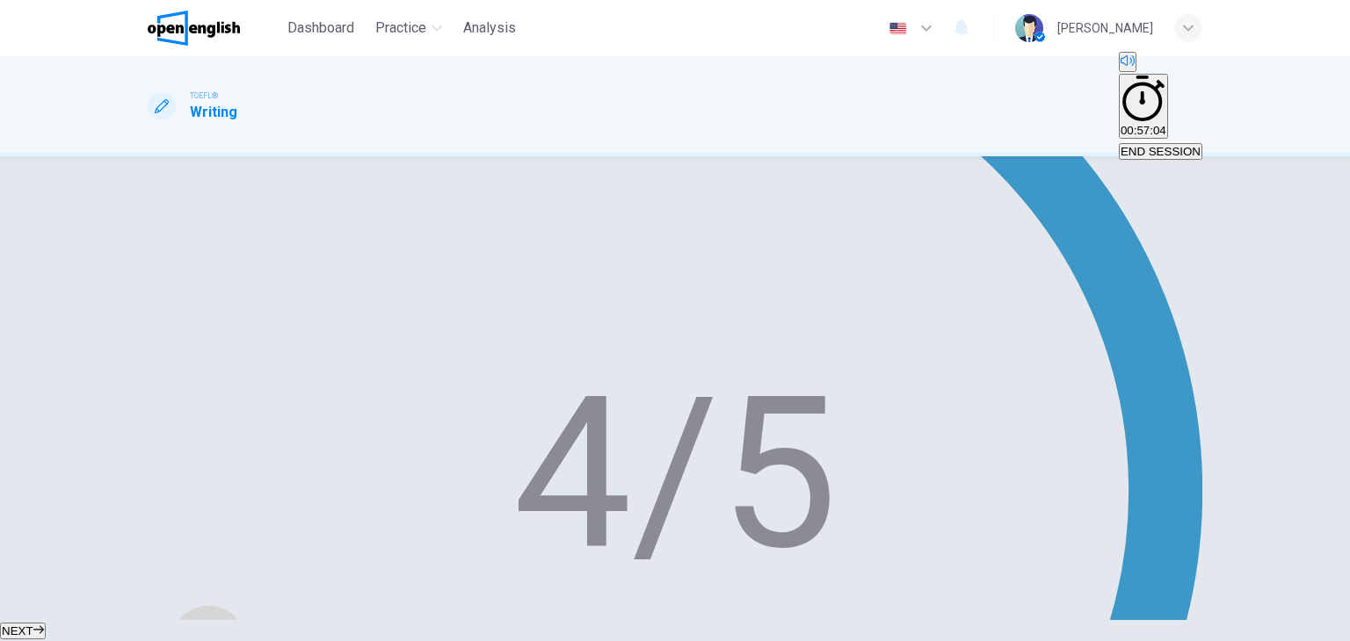
scroll to position [547, 0]
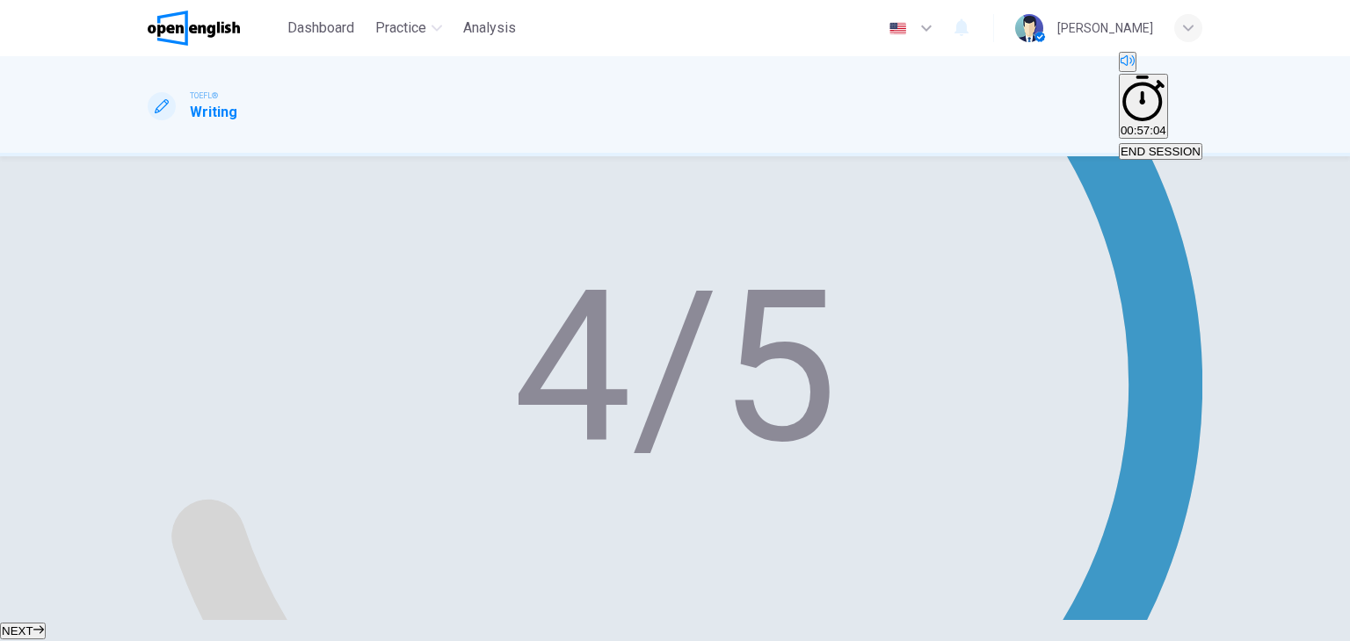
click at [33, 625] on span "NEXT" at bounding box center [18, 631] width 32 height 13
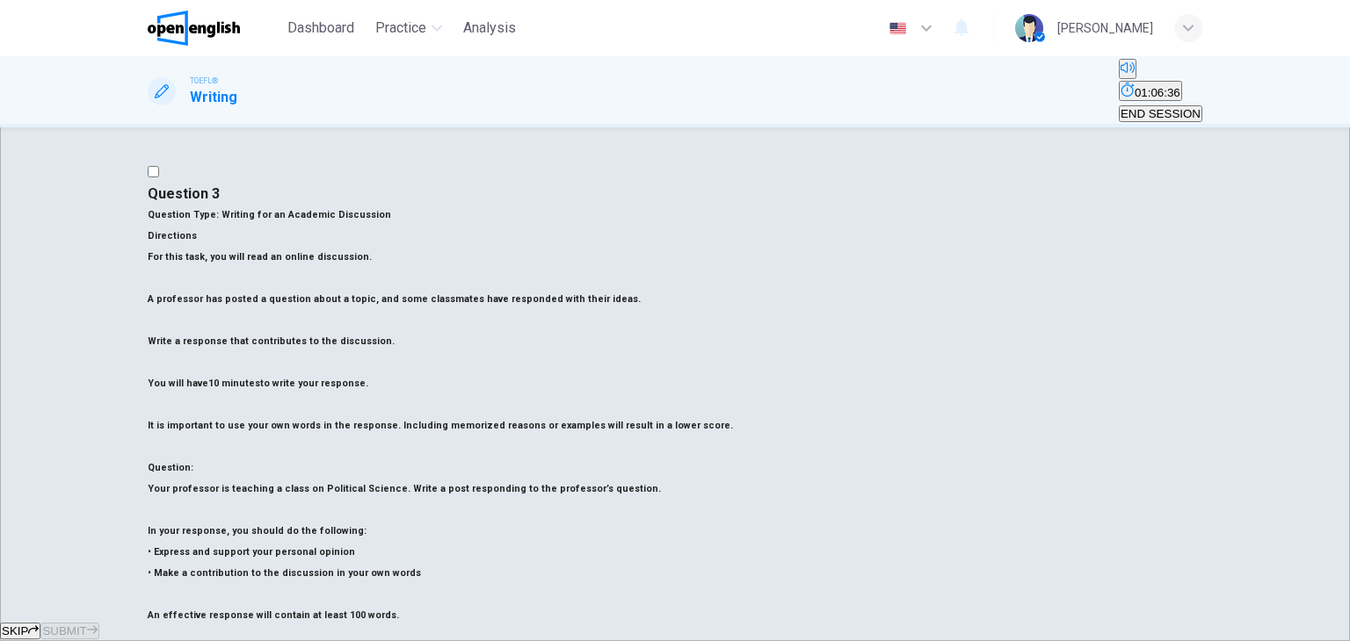
scroll to position [88, 0]
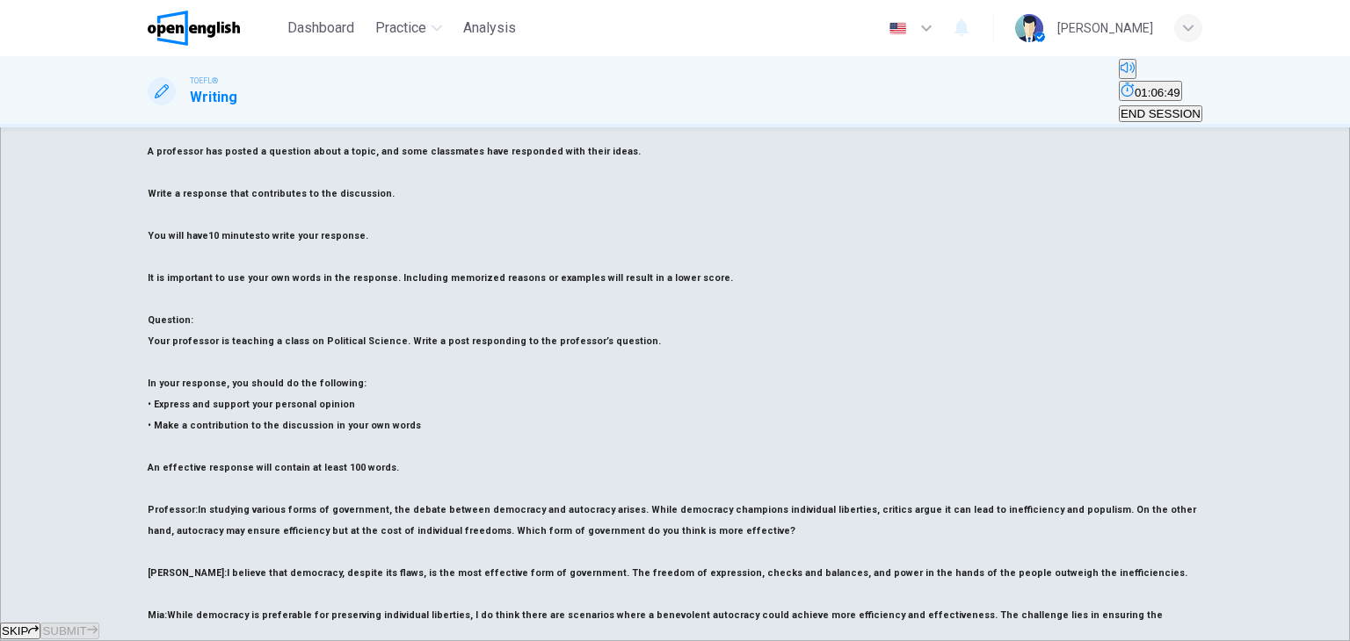
scroll to position [0, 0]
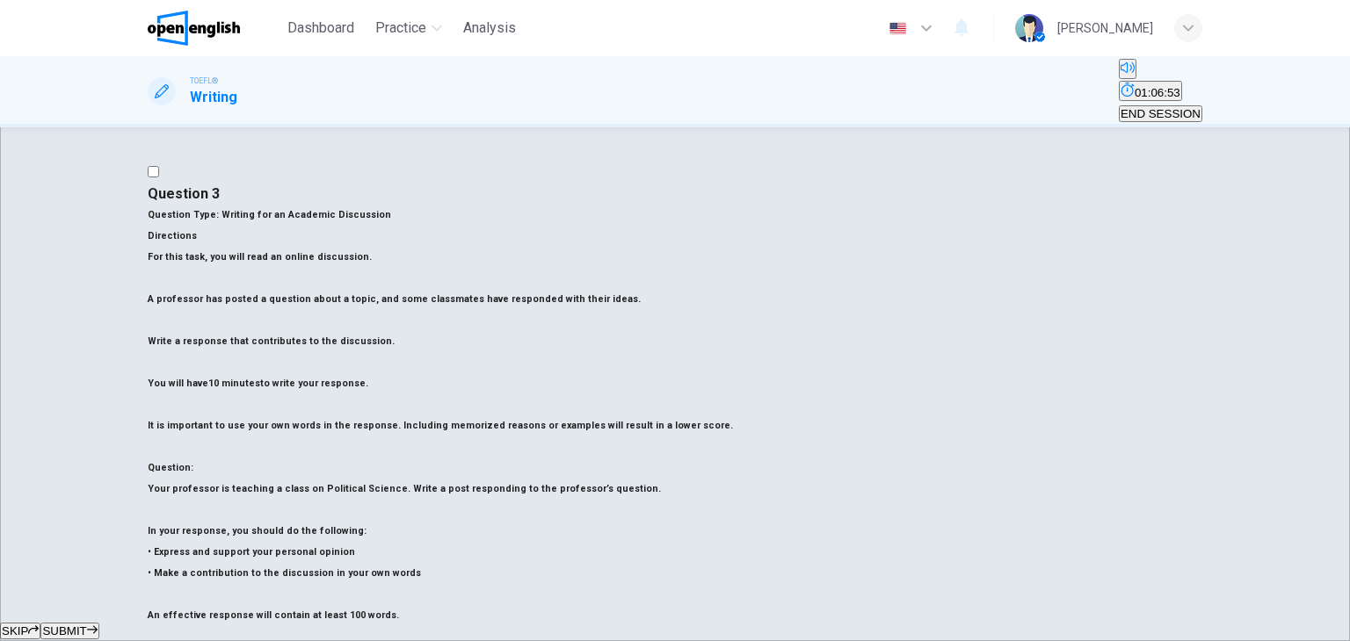
type textarea "*"
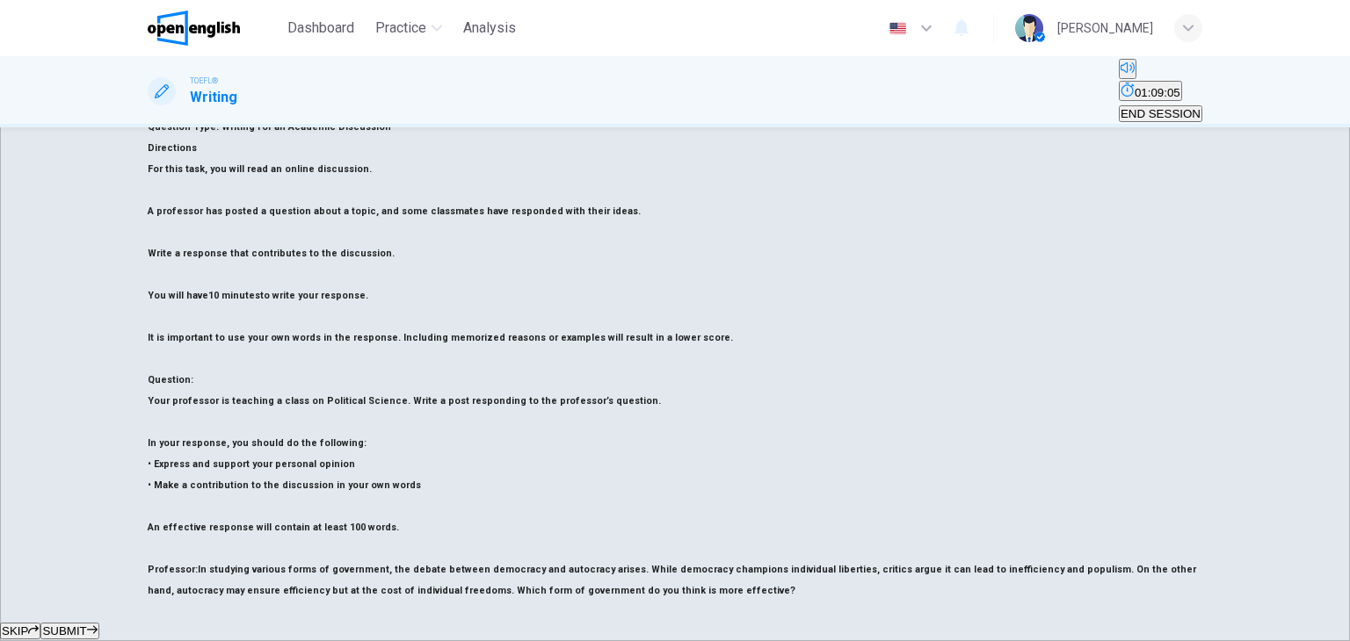
scroll to position [170, 0]
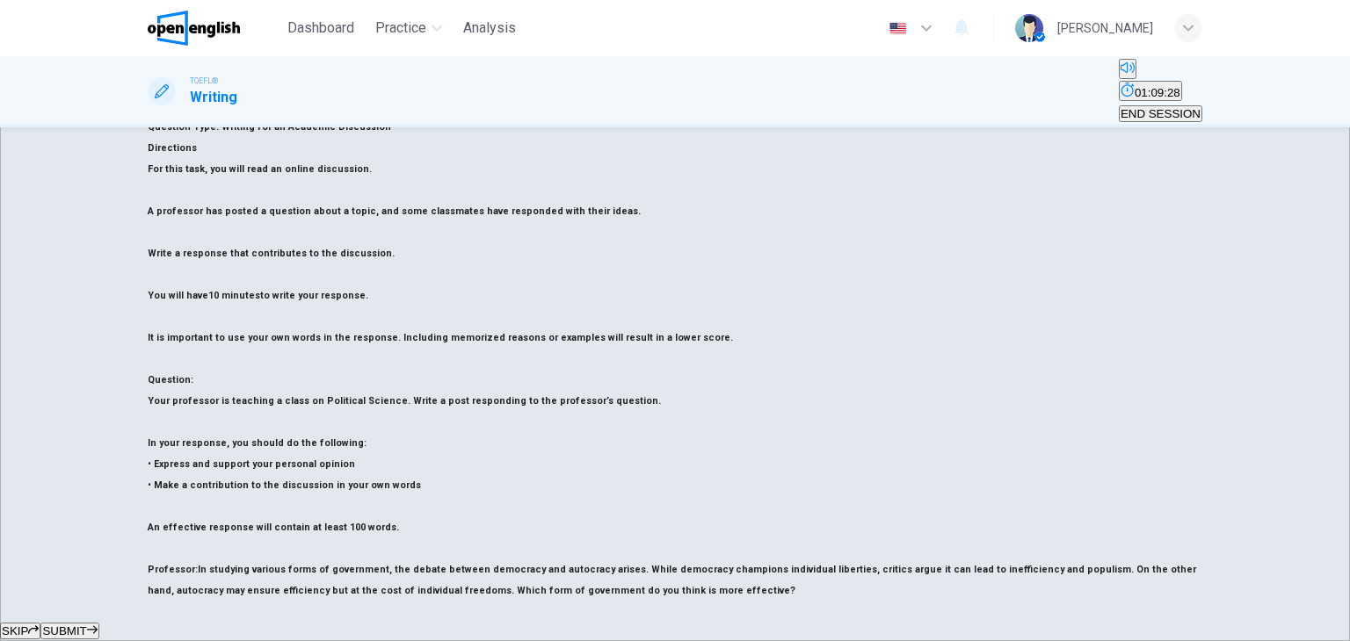
drag, startPoint x: 1051, startPoint y: 148, endPoint x: 1011, endPoint y: 151, distance: 39.7
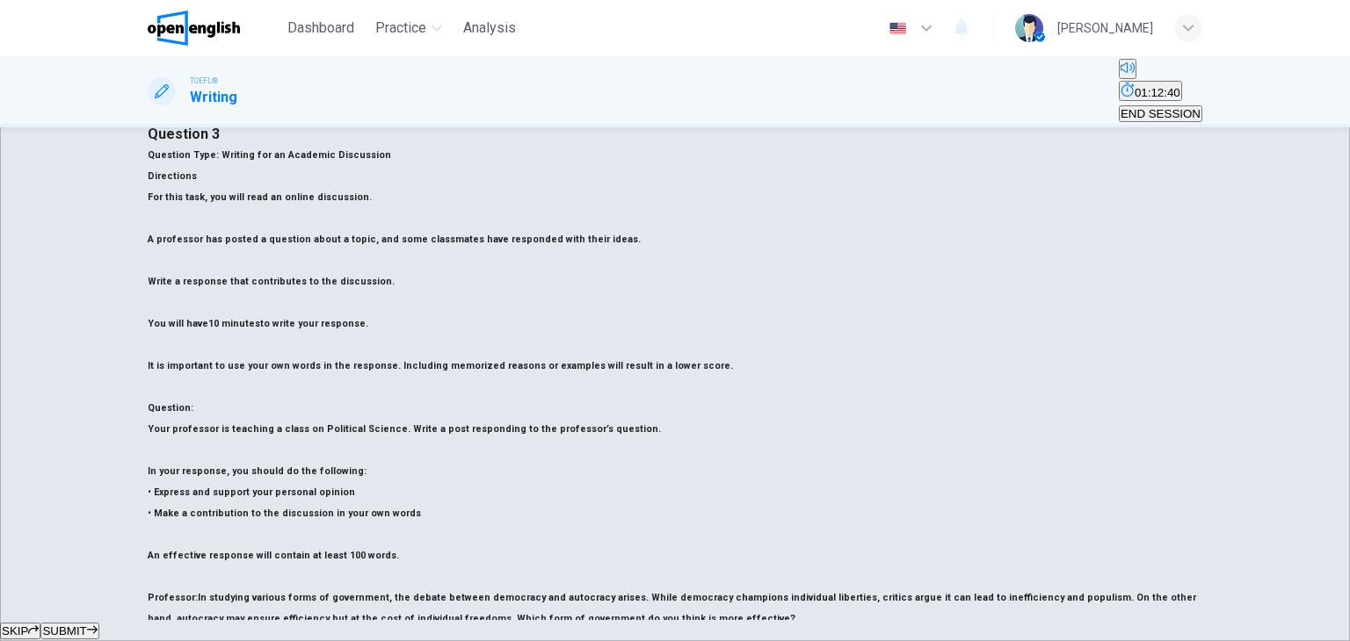
scroll to position [0, 0]
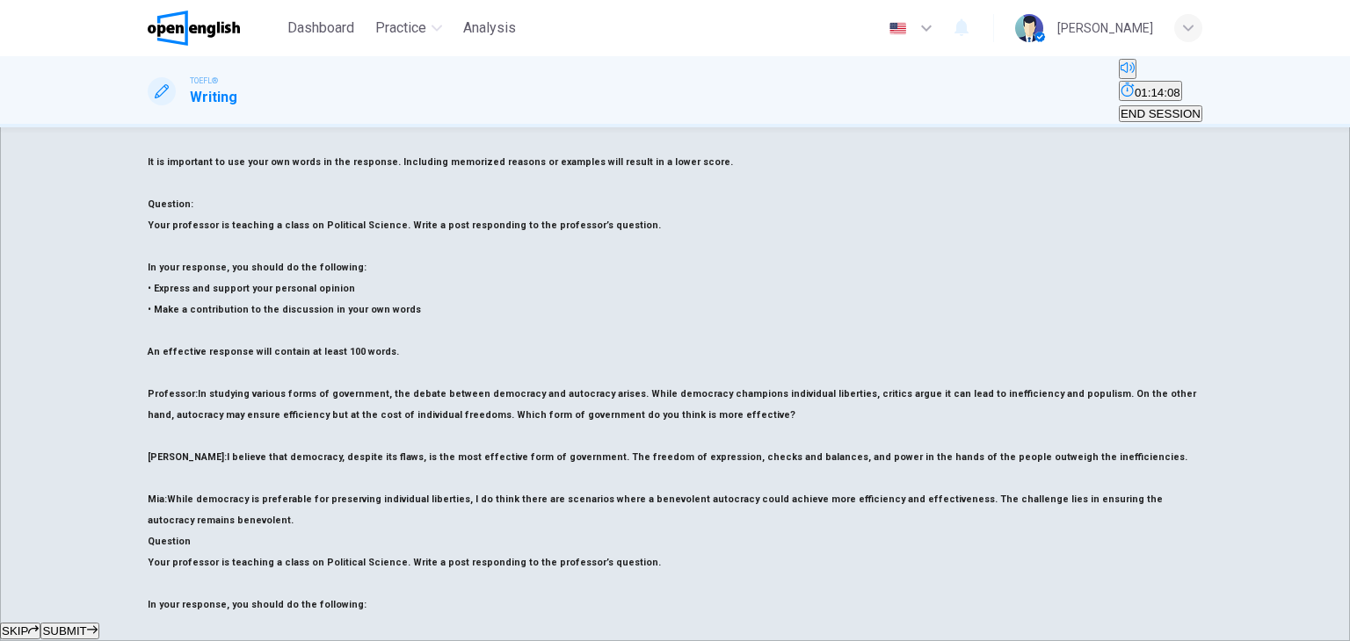
scroll to position [88, 0]
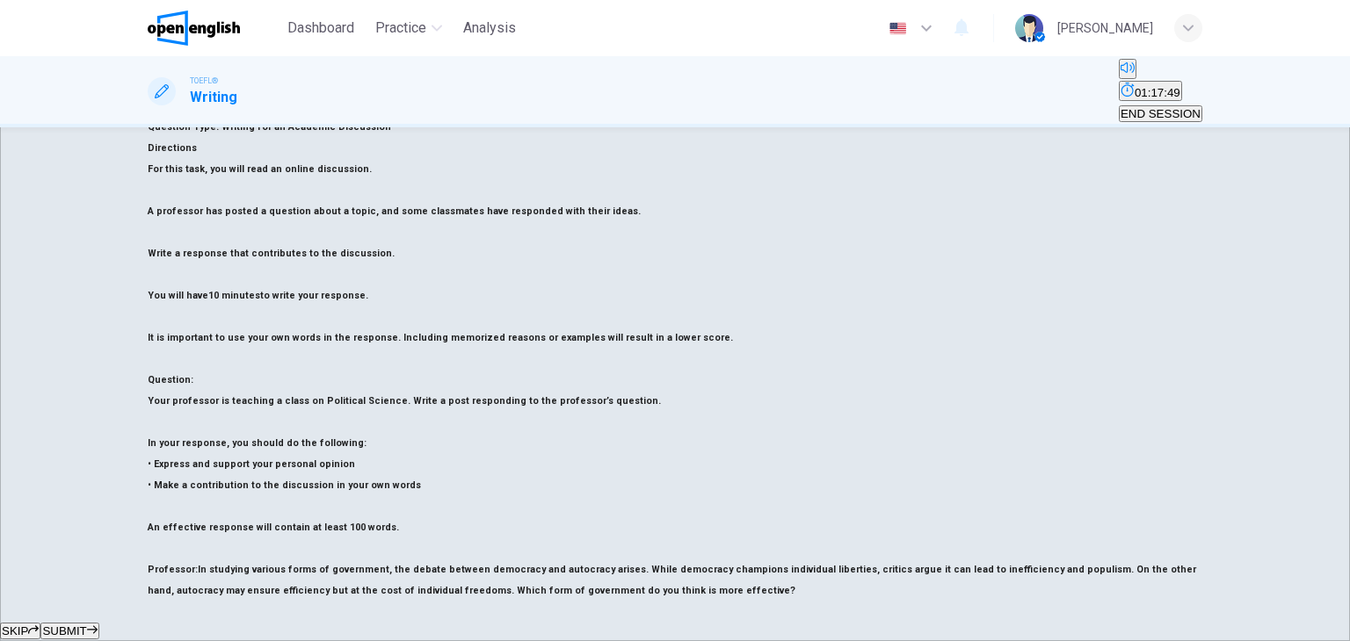
drag, startPoint x: 826, startPoint y: 344, endPoint x: 789, endPoint y: 343, distance: 36.9
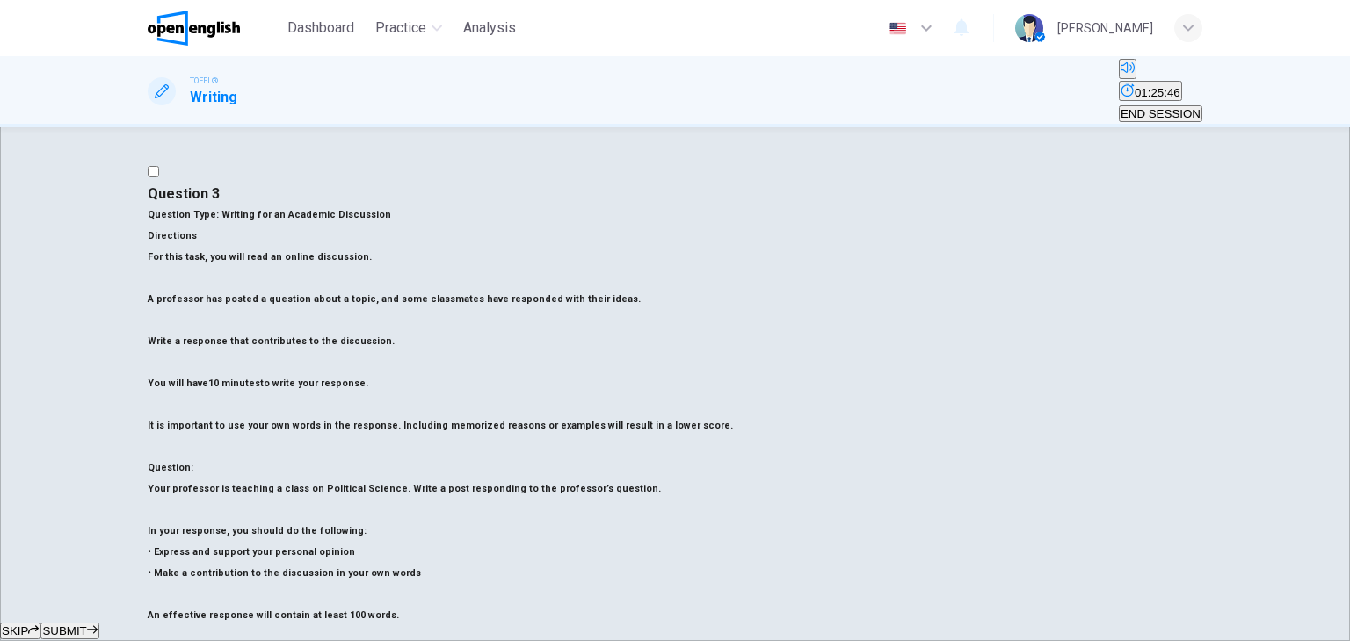
scroll to position [88, 0]
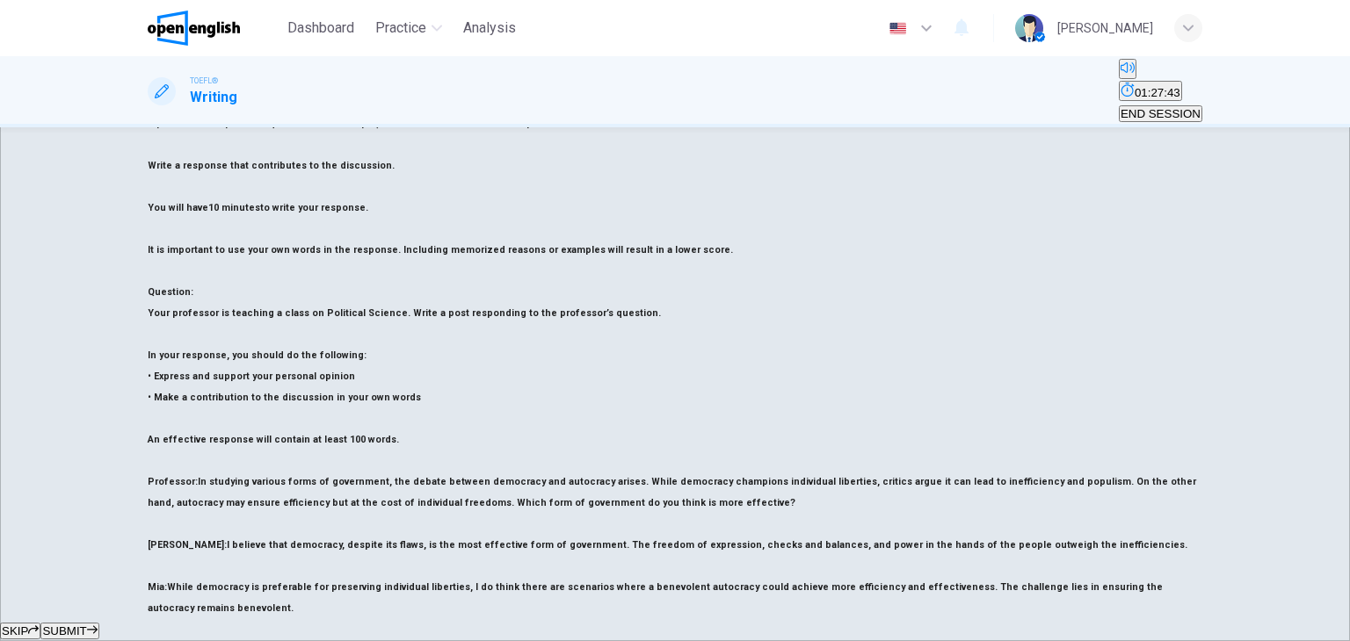
scroll to position [264, 0]
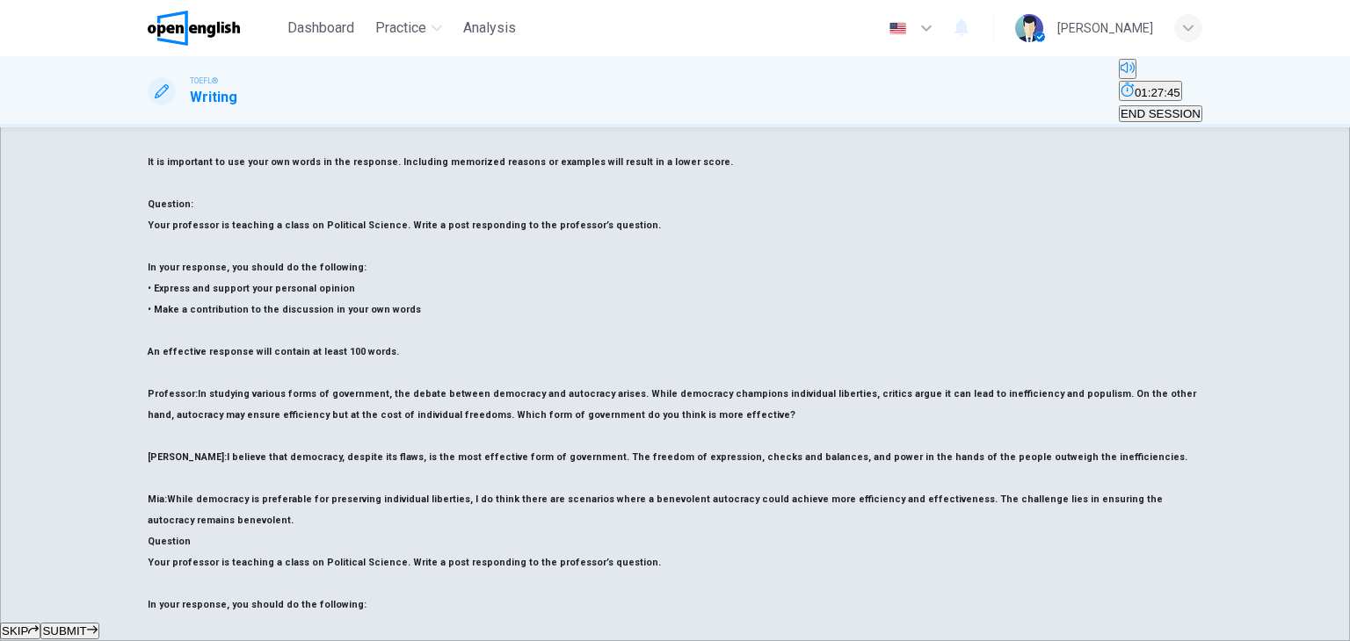
type textarea "**********"
click at [86, 625] on span "SUBMIT" at bounding box center [64, 631] width 44 height 13
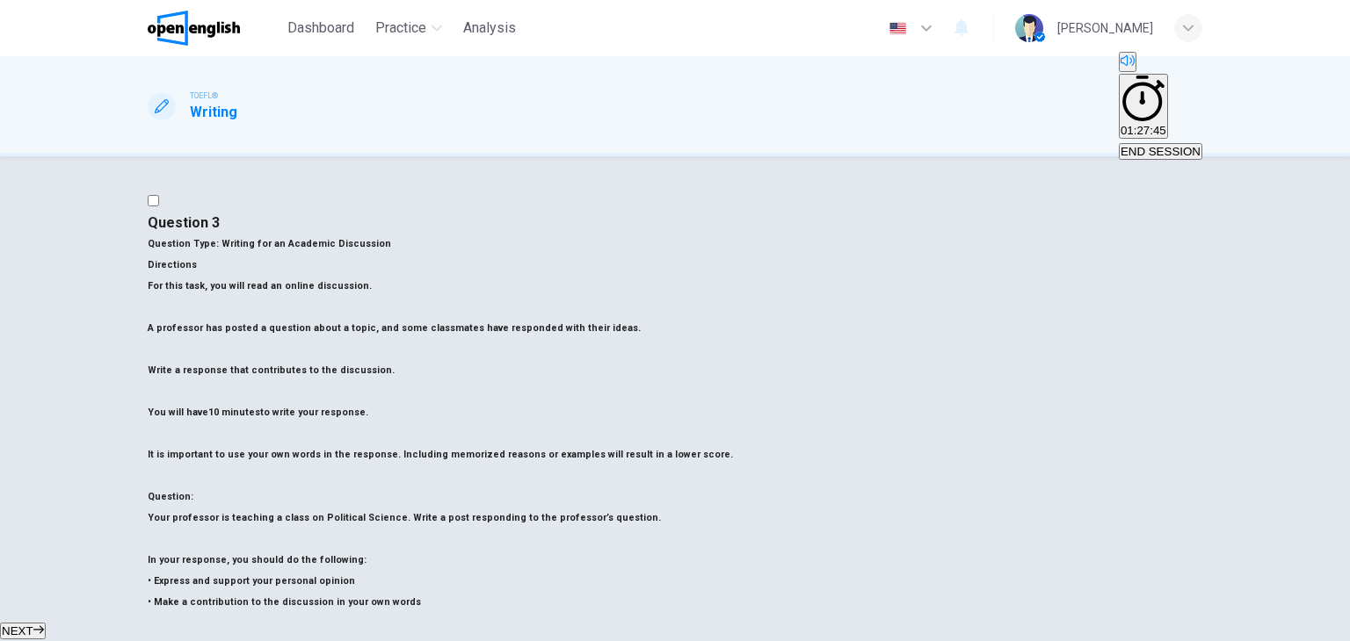
scroll to position [176, 0]
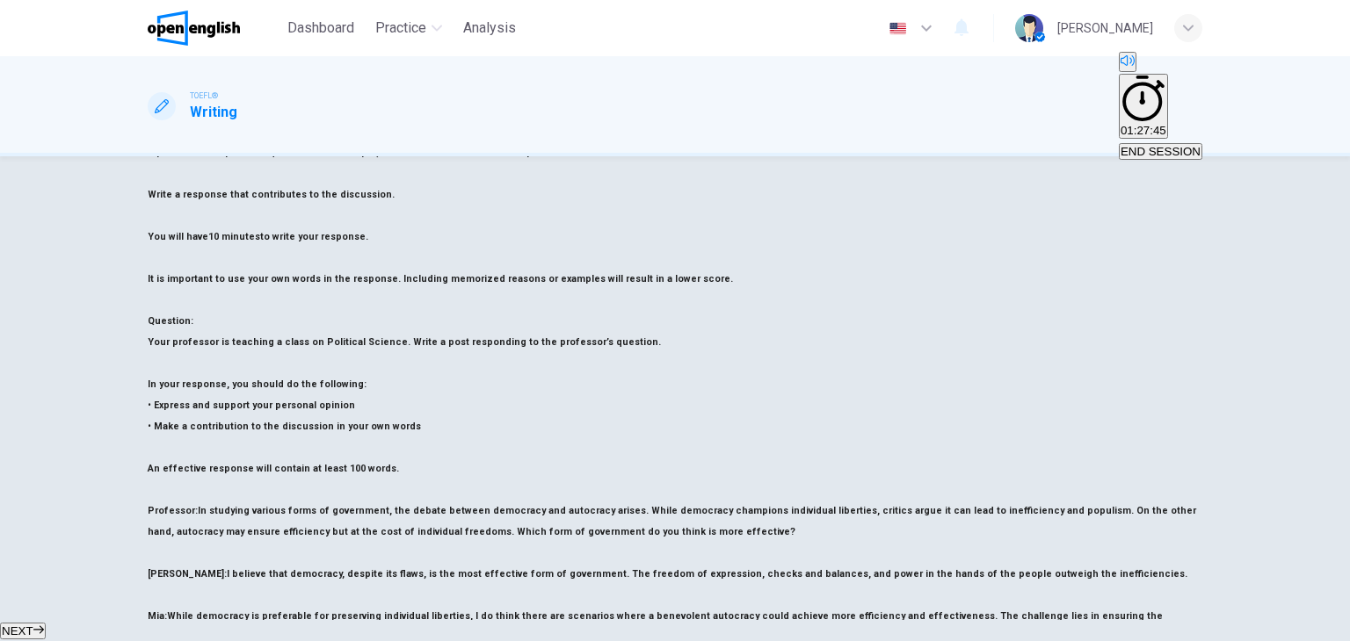
click at [1161, 145] on span "END SESSION" at bounding box center [1160, 151] width 80 height 13
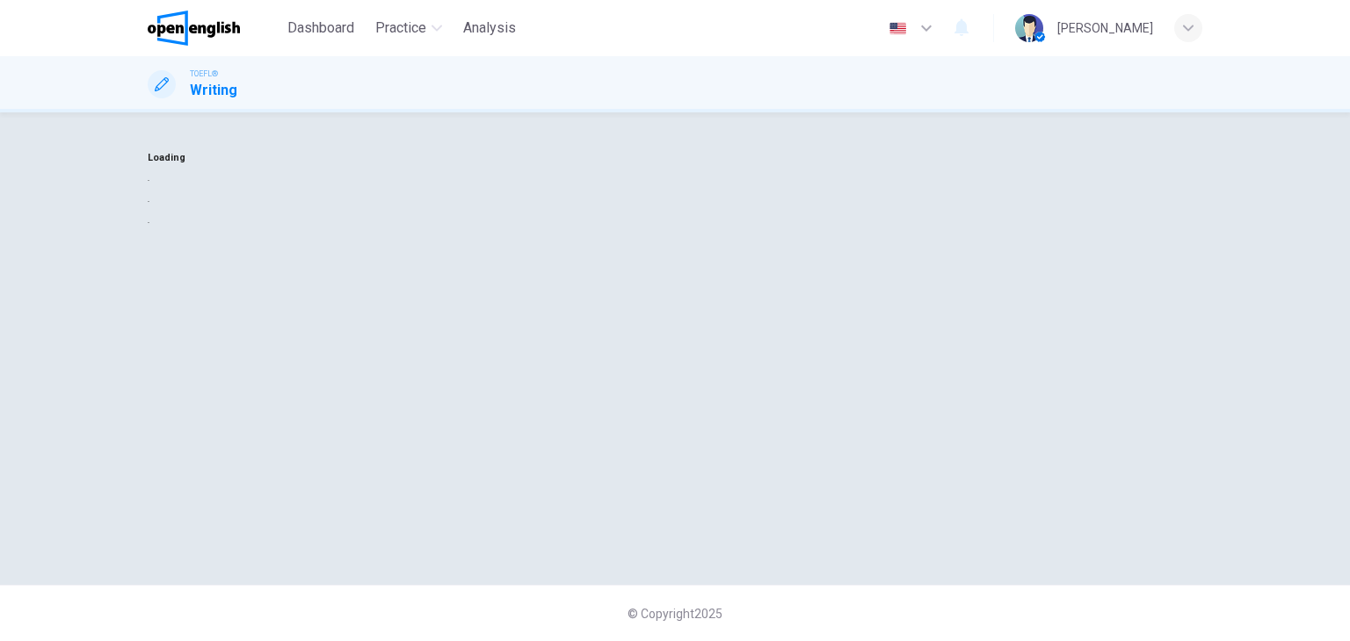
scroll to position [0, 0]
